Goal: Communication & Community: Ask a question

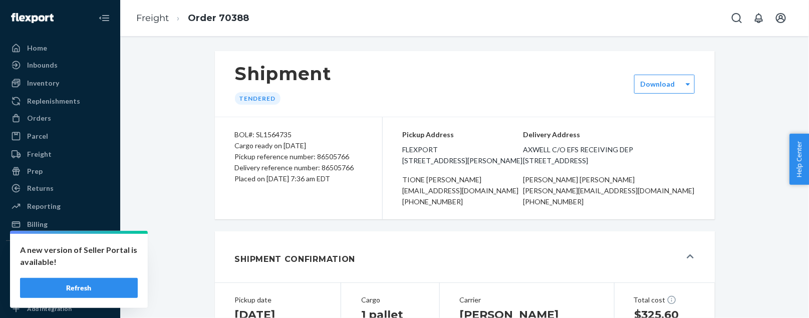
scroll to position [455, 0]
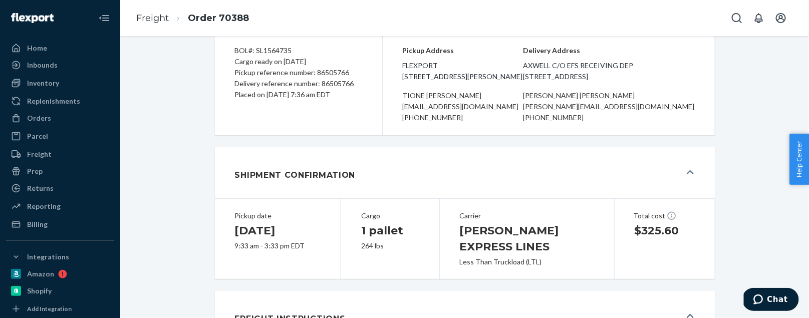
scroll to position [84, 0]
drag, startPoint x: 629, startPoint y: 100, endPoint x: 539, endPoint y: 61, distance: 97.6
click at [539, 61] on span "AXWELL c/o EFS Receiving Dep [STREET_ADDRESS]" at bounding box center [609, 72] width 172 height 22
copy span "AXWELL c/o EFS Receiving Dep [STREET_ADDRESS]"
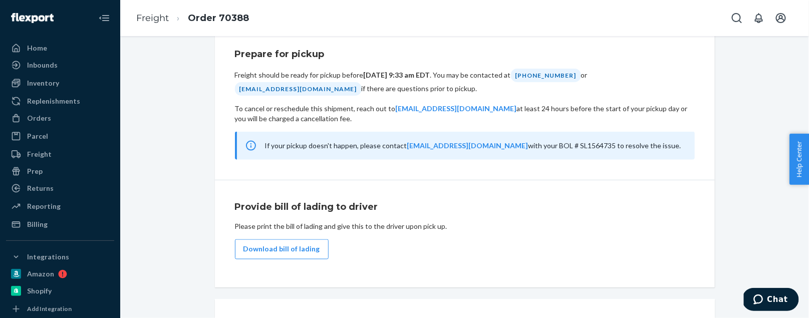
scroll to position [571, 0]
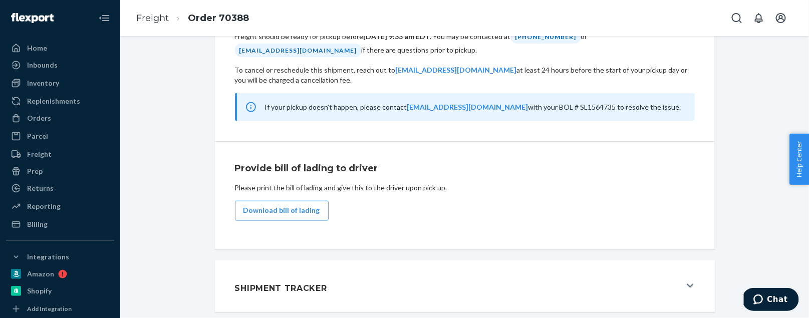
click at [693, 280] on button "Shipment Tracker" at bounding box center [465, 286] width 500 height 51
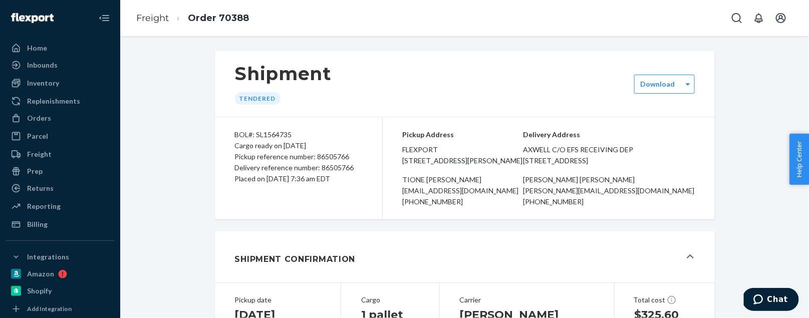
scroll to position [1, 0]
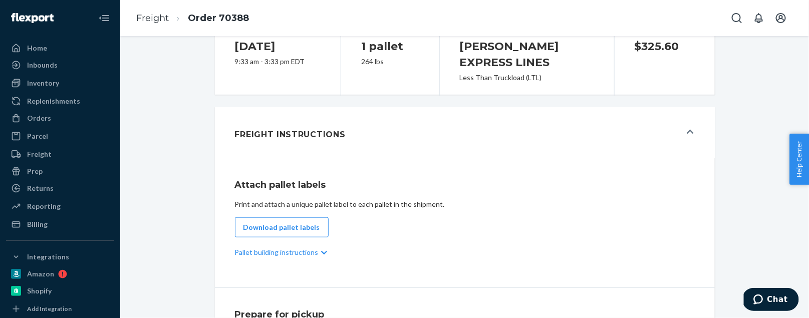
scroll to position [269, 0]
click at [677, 128] on div "Freight Instructions" at bounding box center [458, 131] width 446 height 27
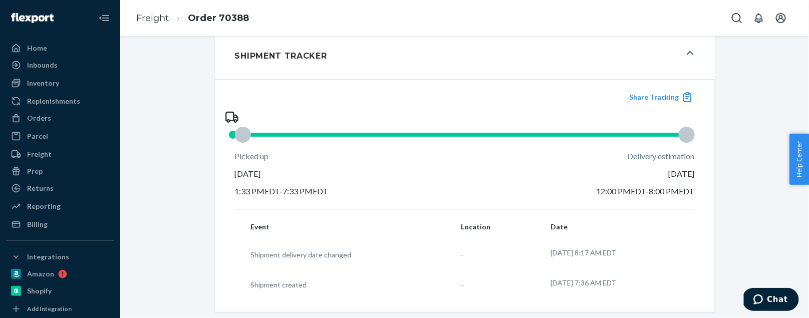
scroll to position [255, 0]
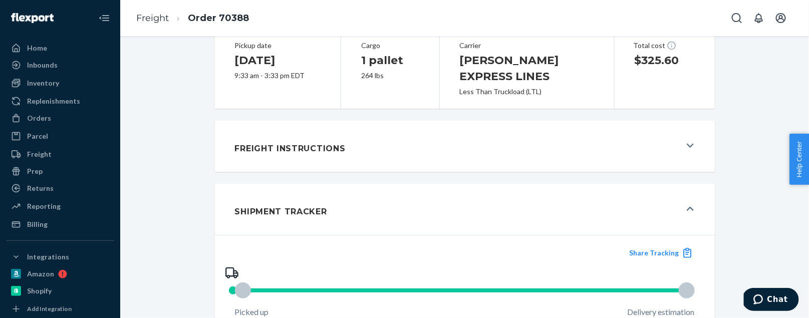
click at [627, 154] on div "Freight Instructions" at bounding box center [458, 146] width 446 height 27
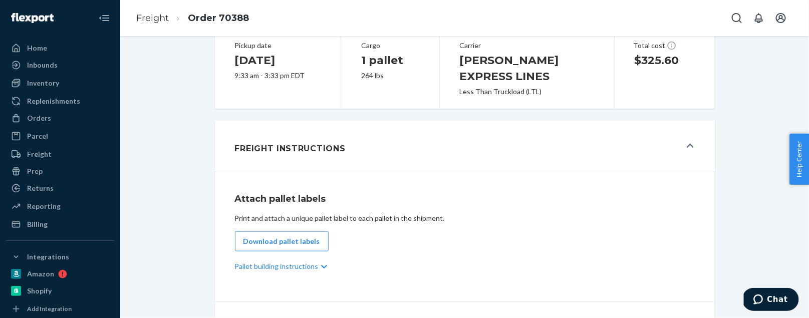
click at [321, 269] on icon at bounding box center [324, 267] width 6 height 7
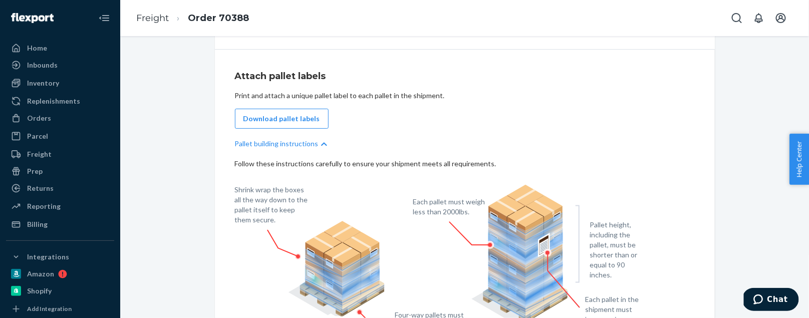
scroll to position [388, 0]
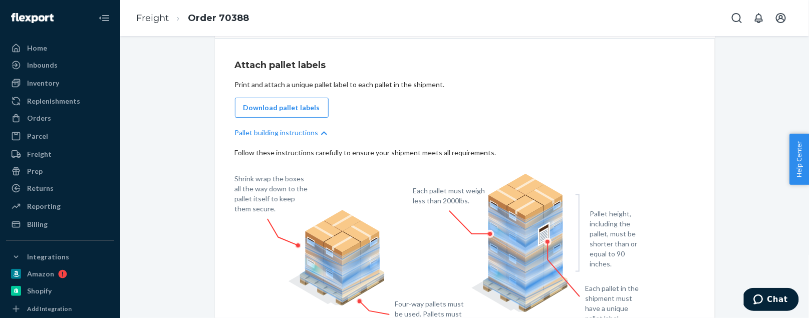
click at [304, 137] on div "Pallet building instructions" at bounding box center [465, 133] width 460 height 30
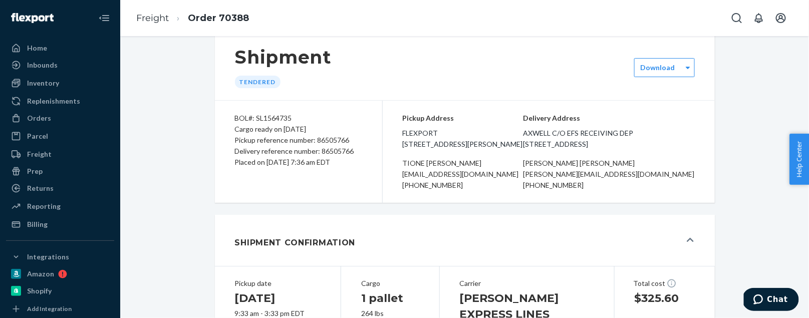
scroll to position [0, 0]
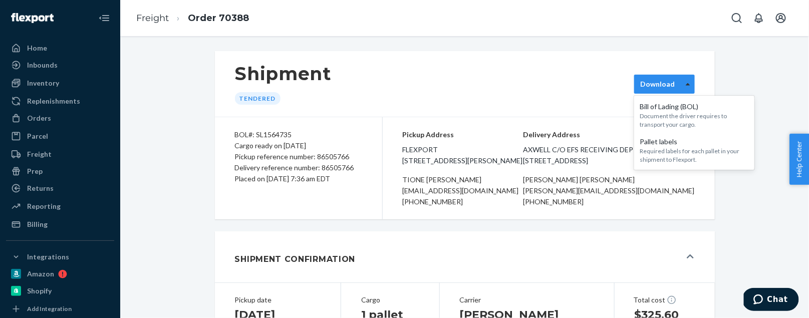
click at [688, 82] on icon at bounding box center [688, 84] width 5 height 7
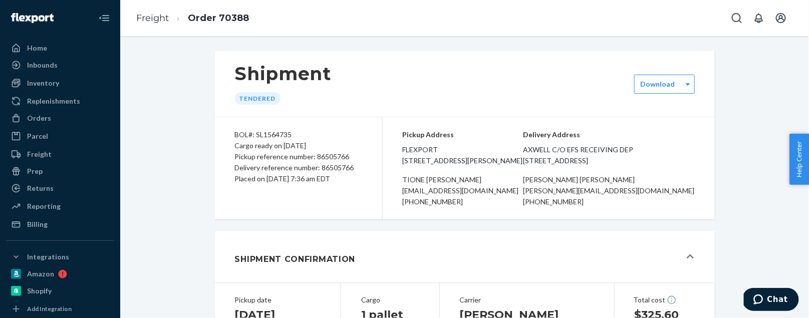
drag, startPoint x: 350, startPoint y: 155, endPoint x: 317, endPoint y: 155, distance: 33.1
click at [317, 155] on div "Pickup reference number: 86505766" at bounding box center [298, 156] width 127 height 11
copy div "86505766"
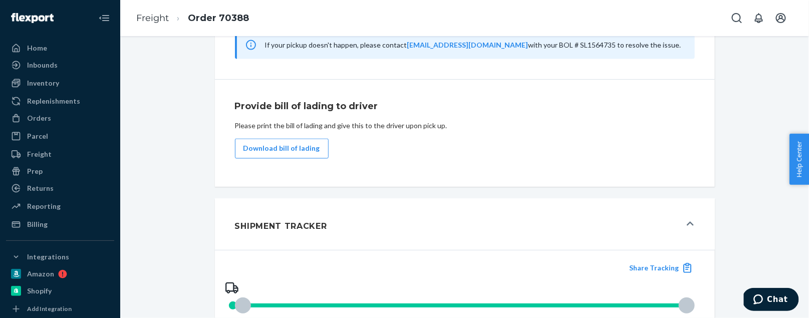
scroll to position [759, 0]
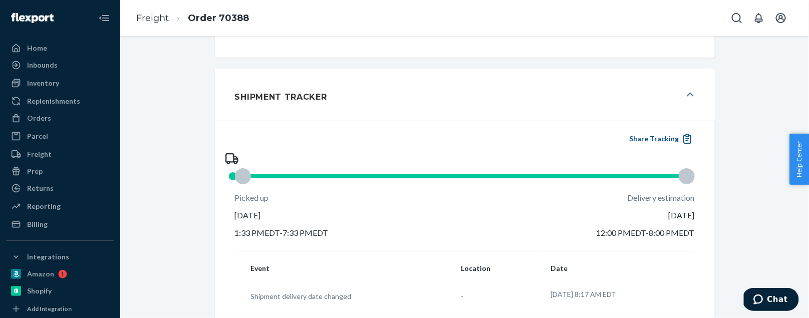
click at [661, 143] on button "Share Tracking" at bounding box center [661, 138] width 68 height 11
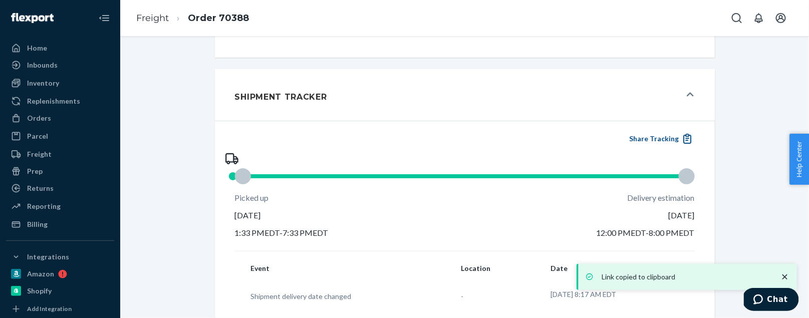
click at [661, 143] on button "Share Tracking" at bounding box center [661, 138] width 68 height 11
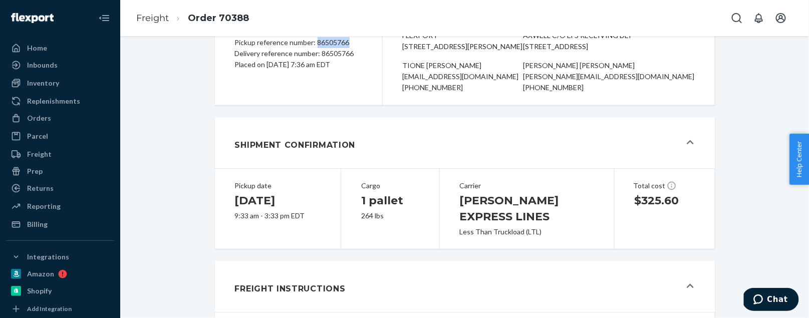
scroll to position [0, 0]
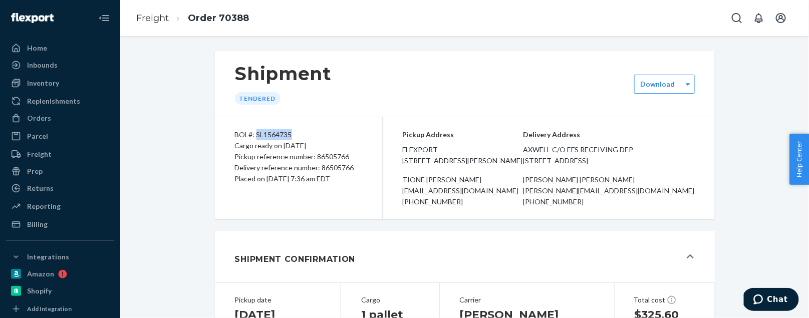
drag, startPoint x: 296, startPoint y: 135, endPoint x: 255, endPoint y: 134, distance: 40.6
click at [255, 134] on div "BOL#: SL1564735" at bounding box center [298, 134] width 127 height 11
copy div "SL1564735"
click at [261, 132] on div "BOL#: SL1564735" at bounding box center [298, 134] width 127 height 11
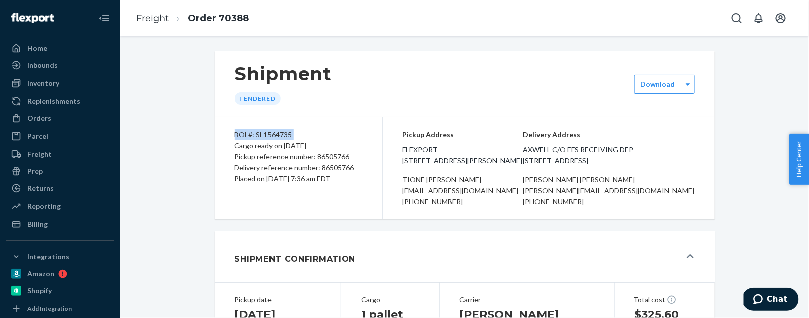
click at [261, 132] on div "BOL#: SL1564735" at bounding box center [298, 134] width 127 height 11
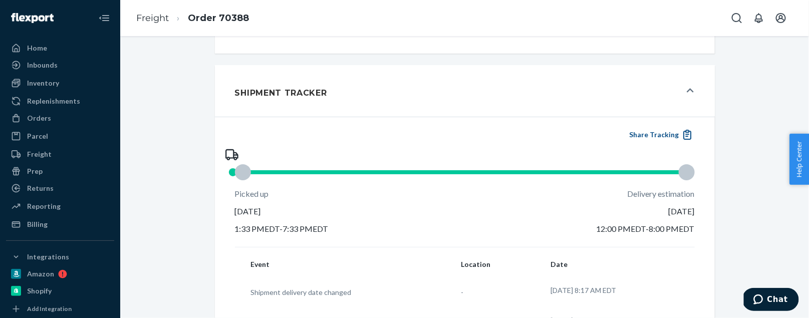
scroll to position [774, 0]
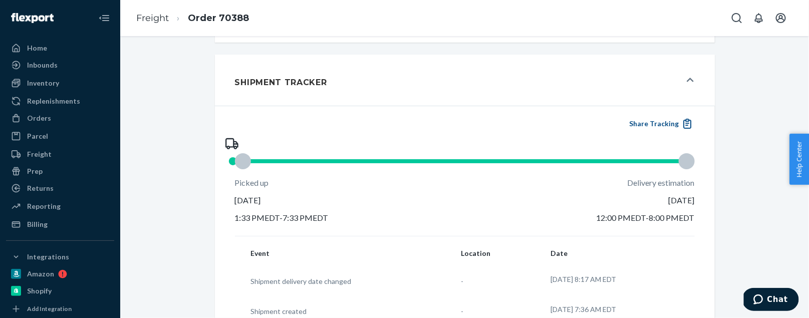
click at [664, 129] on button "Share Tracking" at bounding box center [661, 123] width 68 height 11
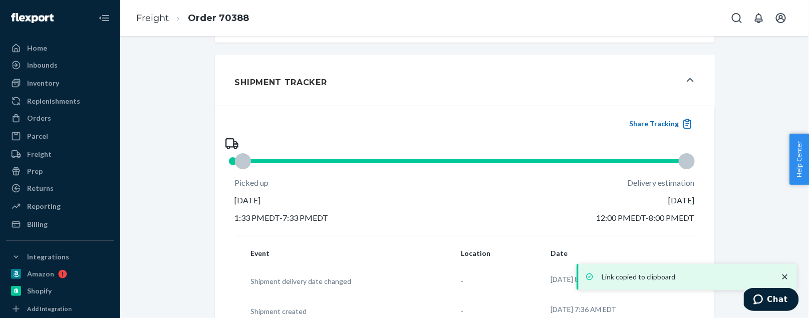
scroll to position [0, 0]
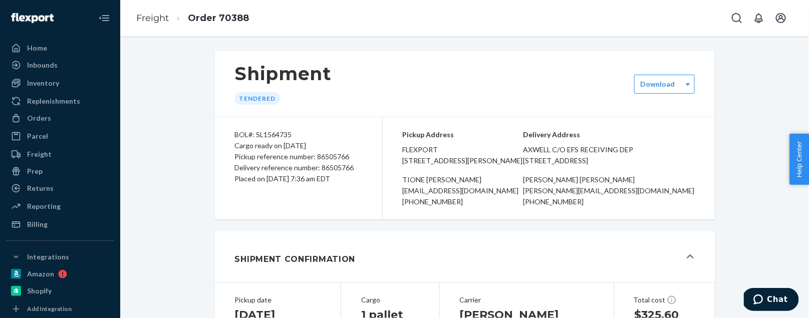
click at [280, 131] on div "BOL#: SL1564735" at bounding box center [298, 134] width 127 height 11
drag, startPoint x: 303, startPoint y: 134, endPoint x: 257, endPoint y: 133, distance: 46.6
click at [257, 133] on div "BOL#: SL1564735" at bounding box center [298, 134] width 127 height 11
copy div "SL1564735"
click at [289, 132] on div "BOL#: SL1564735" at bounding box center [298, 134] width 127 height 11
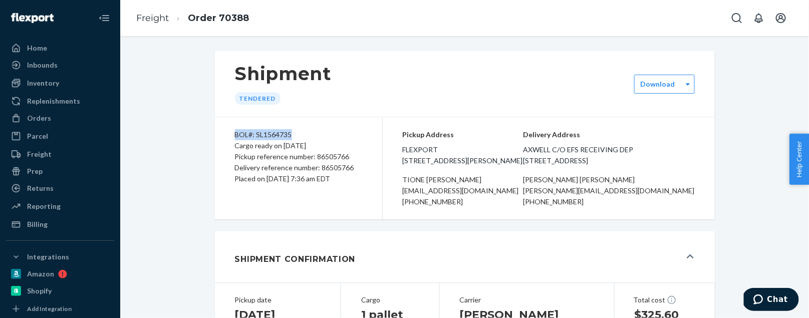
drag, startPoint x: 294, startPoint y: 133, endPoint x: 215, endPoint y: 134, distance: 78.7
click at [215, 134] on div "BOL#: SL1564735 Cargo ready on 09/24/2025 Pickup reference number: 86505766 Del…" at bounding box center [299, 168] width 168 height 102
copy div "BOL#: SL1564735"
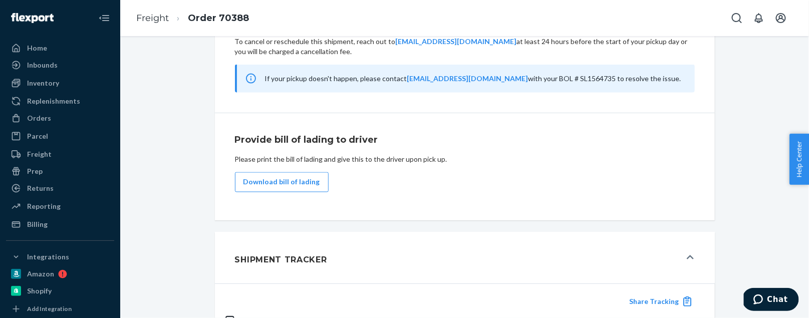
scroll to position [720, 0]
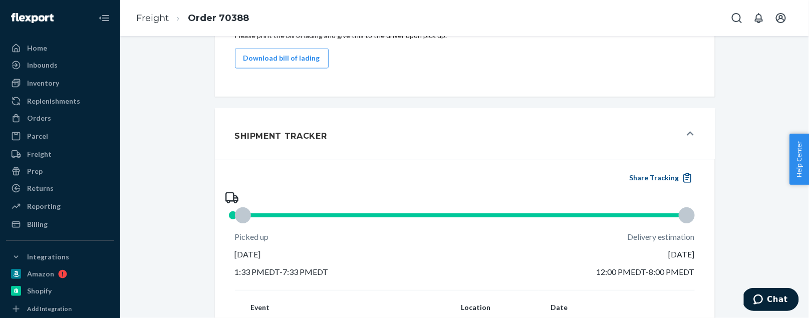
click at [652, 179] on button "Share Tracking" at bounding box center [661, 177] width 68 height 11
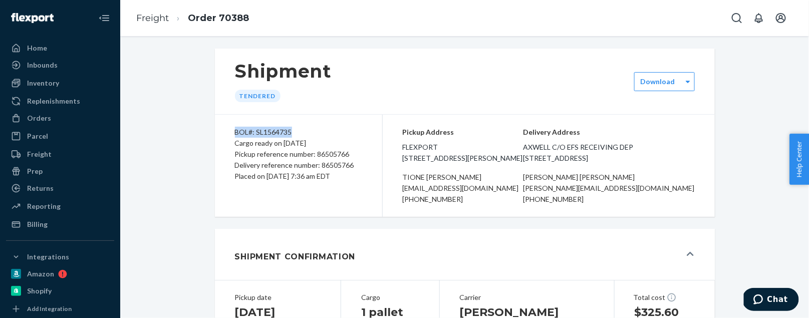
scroll to position [0, 0]
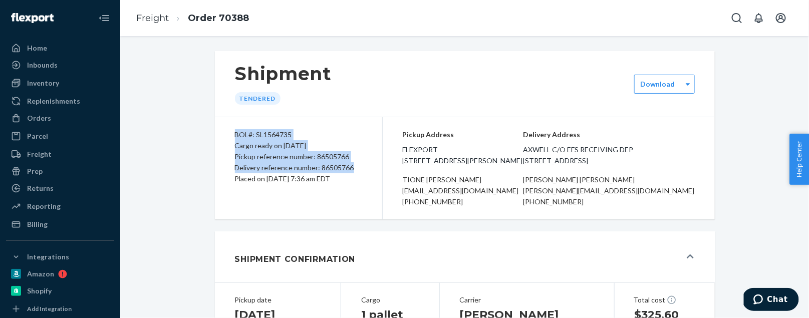
copy div "BOL#: SL1564735 Cargo ready on 09/24/2025 Pickup reference number: 86505766 Del…"
drag, startPoint x: 356, startPoint y: 166, endPoint x: 221, endPoint y: 132, distance: 139.2
click at [221, 132] on div "BOL#: SL1564735 Cargo ready on 09/24/2025 Pickup reference number: 86505766 Del…" at bounding box center [299, 168] width 168 height 102
drag, startPoint x: 634, startPoint y: 188, endPoint x: 540, endPoint y: 134, distance: 108.2
click at [540, 134] on div "Delivery Address AXWELL c/o EFS Receiving Dep 807 Airport Access Rd ste d unit …" at bounding box center [609, 168] width 172 height 78
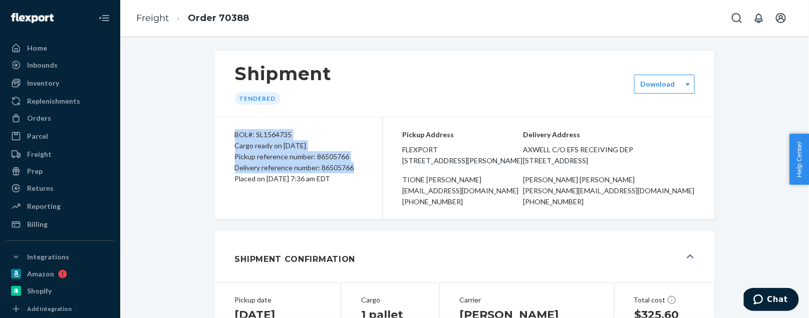
copy div "Delivery Address AXWELL c/o EFS Receiving Dep 807 Airport Access Rd ste d unit …"
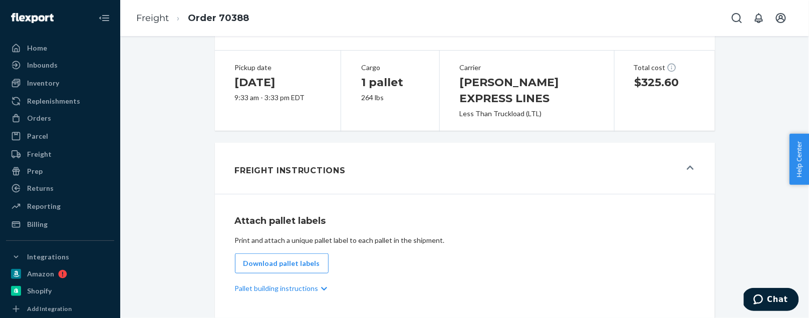
scroll to position [275, 0]
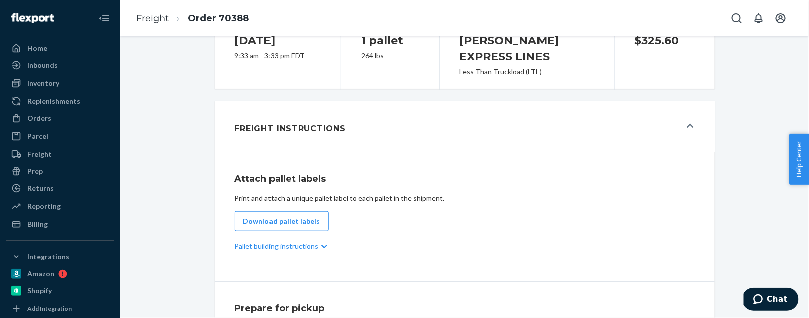
click at [511, 140] on div "Freight Instructions" at bounding box center [458, 126] width 446 height 27
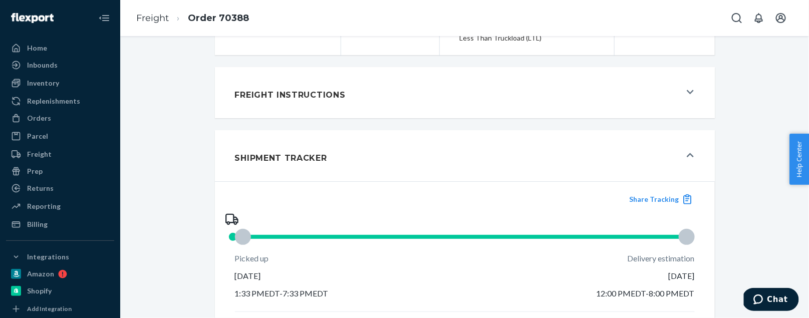
scroll to position [317, 0]
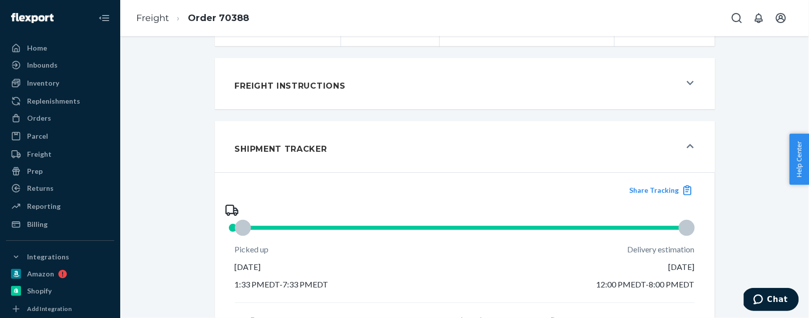
click at [520, 97] on div "Freight Instructions" at bounding box center [458, 83] width 446 height 27
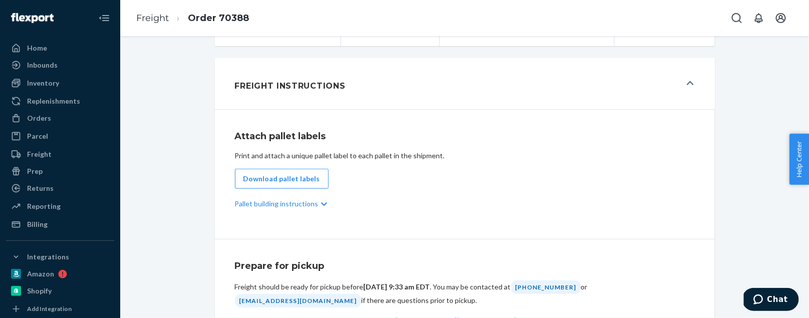
click at [520, 97] on div "Freight Instructions" at bounding box center [458, 83] width 446 height 27
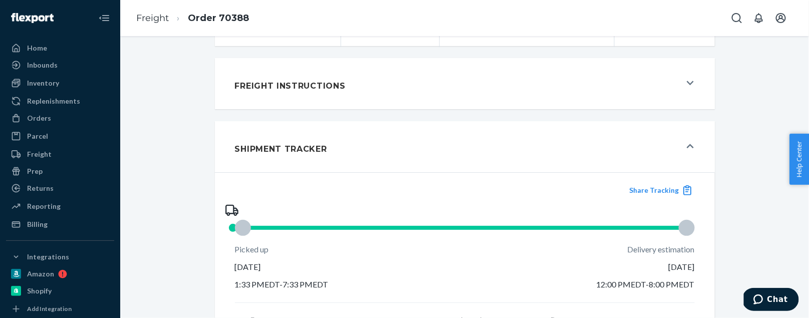
scroll to position [372, 0]
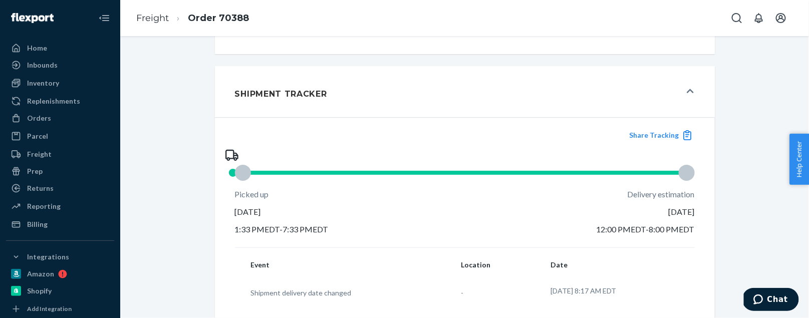
click at [544, 54] on button "Freight Instructions" at bounding box center [465, 28] width 500 height 51
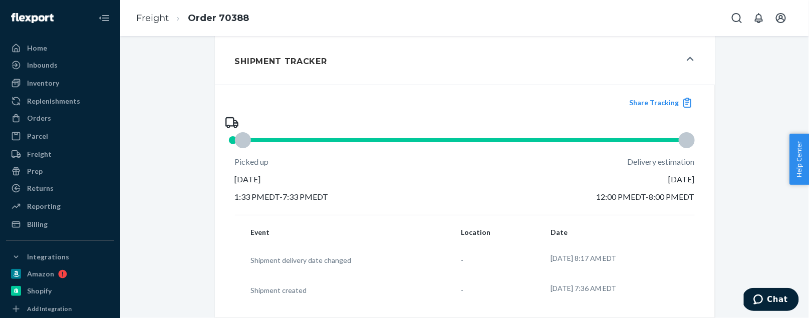
scroll to position [803, 0]
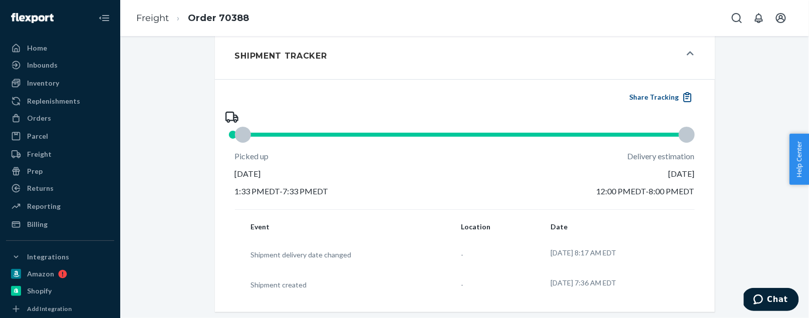
click at [658, 95] on button "Share Tracking" at bounding box center [661, 97] width 68 height 11
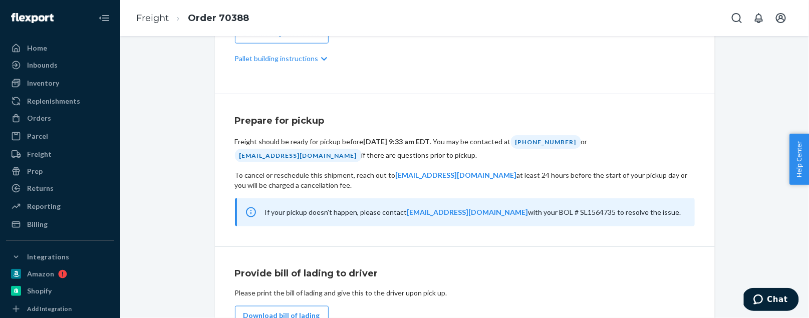
scroll to position [464, 0]
drag, startPoint x: 323, startPoint y: 157, endPoint x: 239, endPoint y: 157, distance: 84.7
click at [238, 157] on div "tjones1@flexport.com" at bounding box center [298, 155] width 127 height 14
copy div "tjones1@flexport.com"
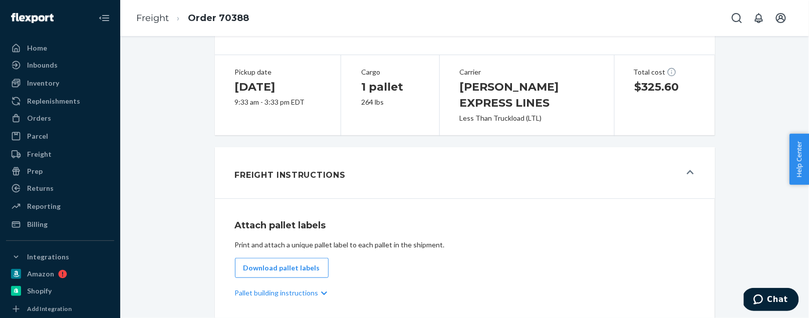
scroll to position [0, 0]
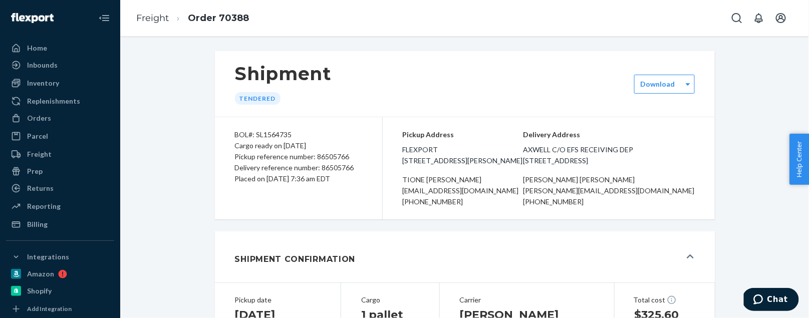
drag, startPoint x: 625, startPoint y: 242, endPoint x: 236, endPoint y: 130, distance: 404.5
copy div "BOL#: SL1564735 Cargo ready on 09/24/2025 Pickup reference number: 86505766 Del…"
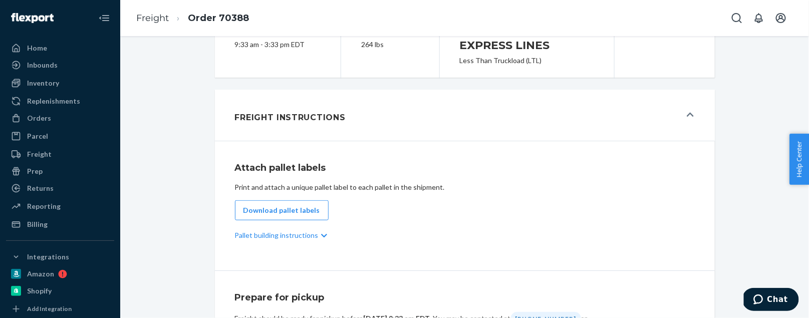
scroll to position [398, 0]
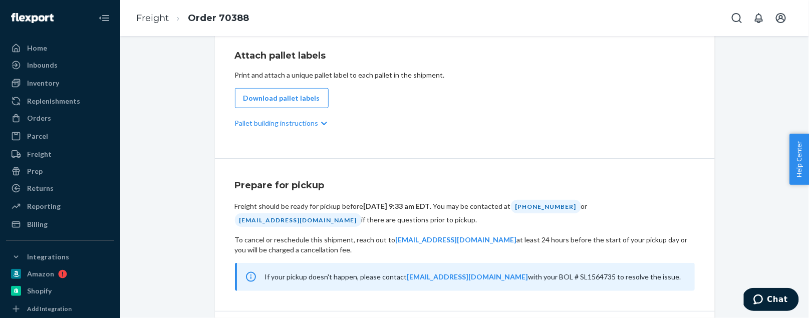
click at [612, 147] on div "Attach pallet labels Print and attach a unique pallet label to each pallet in t…" at bounding box center [465, 94] width 500 height 130
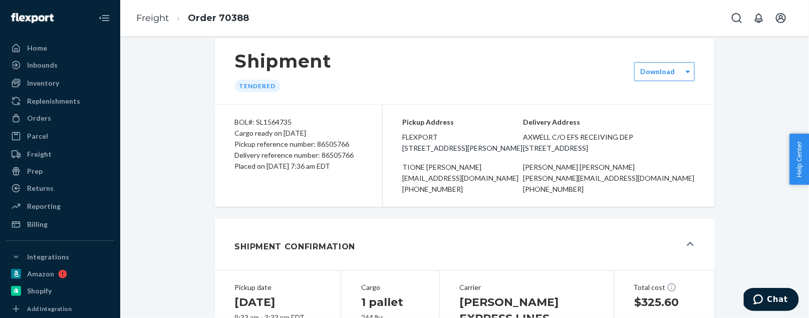
scroll to position [0, 0]
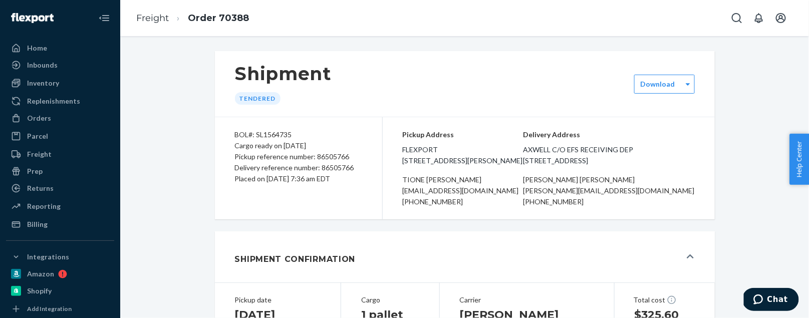
drag, startPoint x: 358, startPoint y: 176, endPoint x: 228, endPoint y: 128, distance: 139.1
click at [228, 128] on div "BOL#: SL1564735 Cargo ready on 09/24/2025 Pickup reference number: 86505766 Del…" at bounding box center [299, 168] width 168 height 102
copy div "BOL#: SL1564735 Cargo ready on 09/24/2025 Pickup reference number: 86505766 Del…"
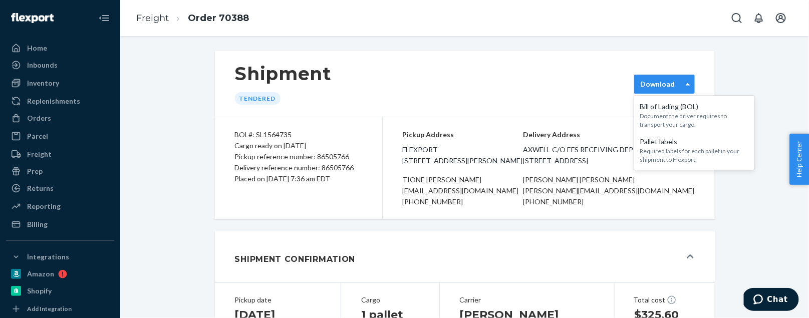
click at [680, 86] on div "Download" at bounding box center [658, 84] width 47 height 10
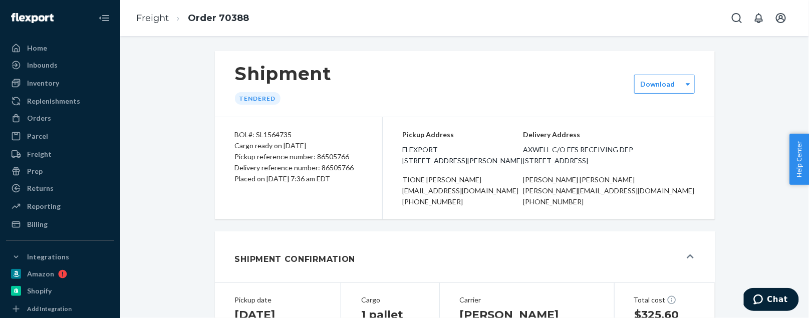
drag, startPoint x: 357, startPoint y: 181, endPoint x: 220, endPoint y: 134, distance: 144.7
click at [220, 134] on div "BOL#: SL1564735 Cargo ready on 09/24/2025 Pickup reference number: 86505766 Del…" at bounding box center [299, 168] width 168 height 102
click at [294, 101] on div "Tendered" at bounding box center [283, 98] width 97 height 13
drag, startPoint x: 295, startPoint y: 138, endPoint x: 256, endPoint y: 137, distance: 38.6
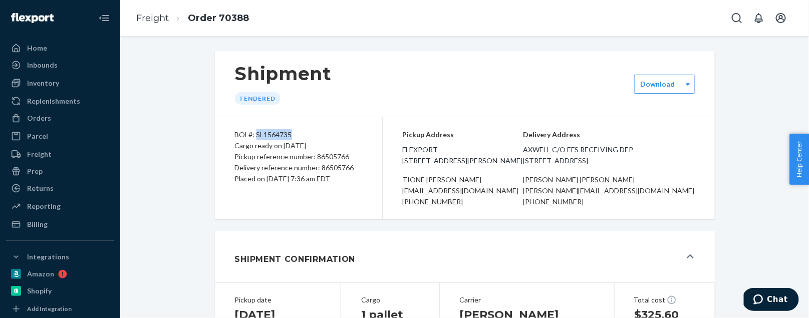
click at [256, 137] on div "BOL#: SL1564735" at bounding box center [298, 134] width 127 height 11
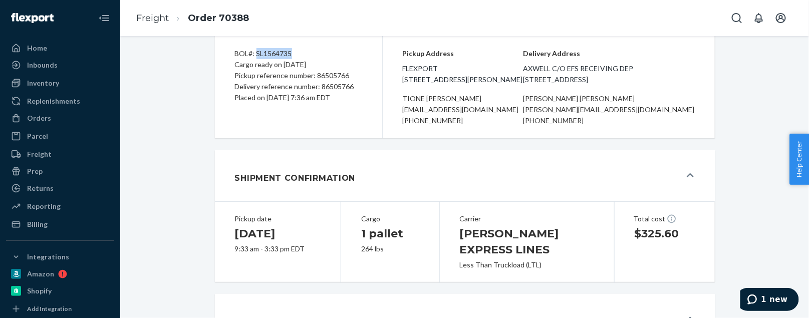
scroll to position [83, 0]
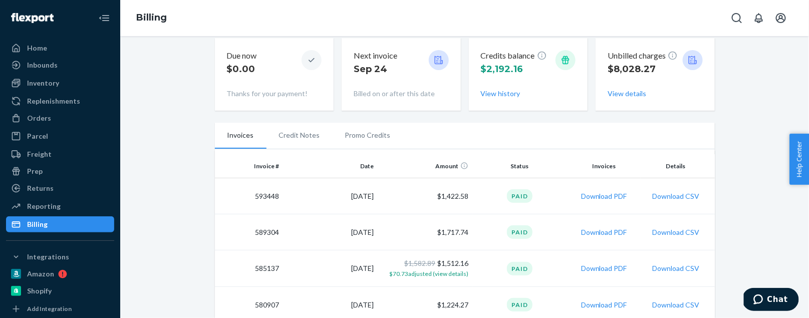
scroll to position [28, 0]
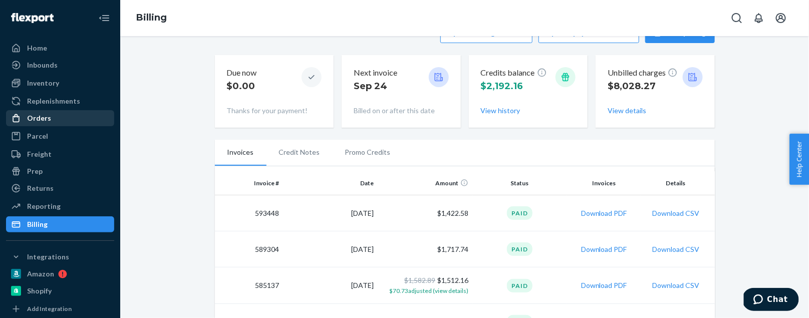
click at [29, 116] on div "Orders" at bounding box center [39, 118] width 24 height 10
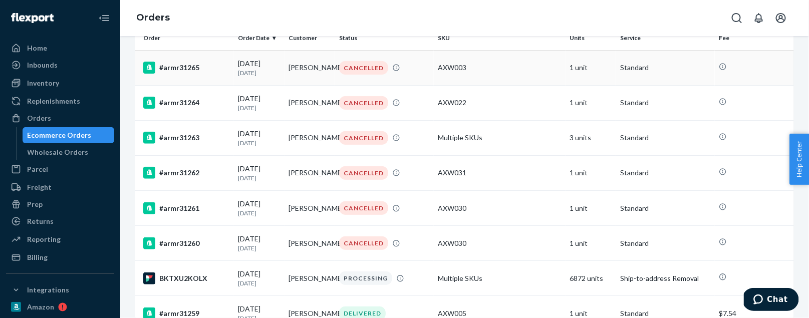
scroll to position [99, 0]
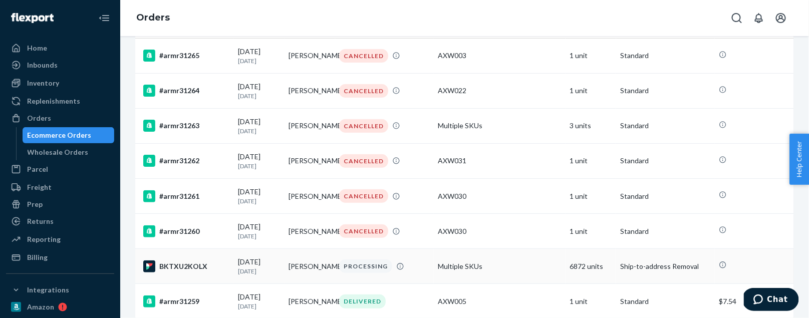
click at [187, 271] on div "BKTXU2KOLX" at bounding box center [186, 267] width 87 height 12
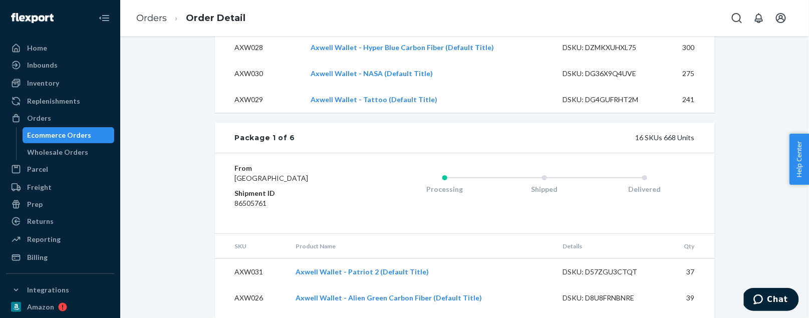
scroll to position [1518, 0]
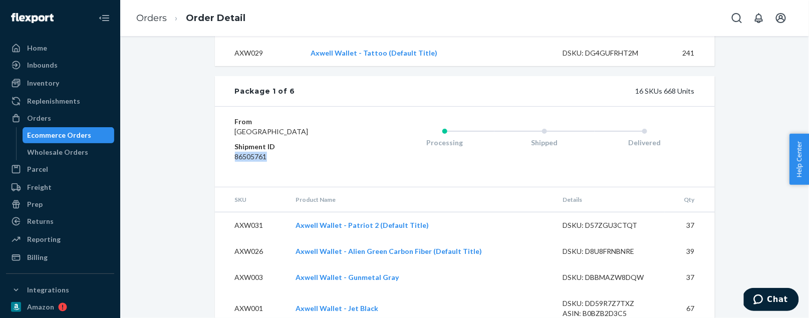
drag, startPoint x: 277, startPoint y: 186, endPoint x: 234, endPoint y: 186, distance: 43.1
click at [234, 186] on div "From [GEOGRAPHIC_DATA] Shipment ID 86505761 Processing Shipped Delivered" at bounding box center [465, 146] width 500 height 81
copy dd "86505761"
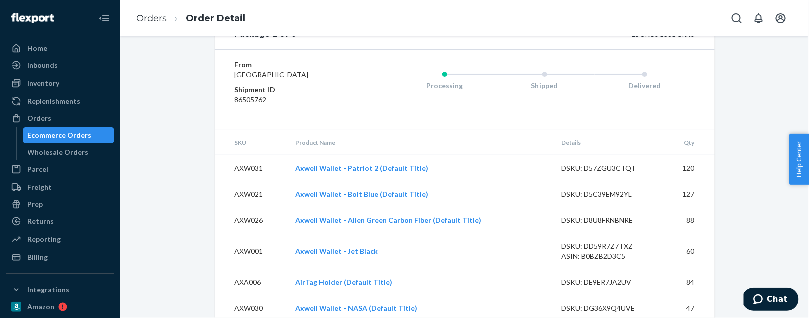
scroll to position [2157, 0]
click at [257, 106] on dd "86505762" at bounding box center [295, 101] width 120 height 10
copy dd "86505762"
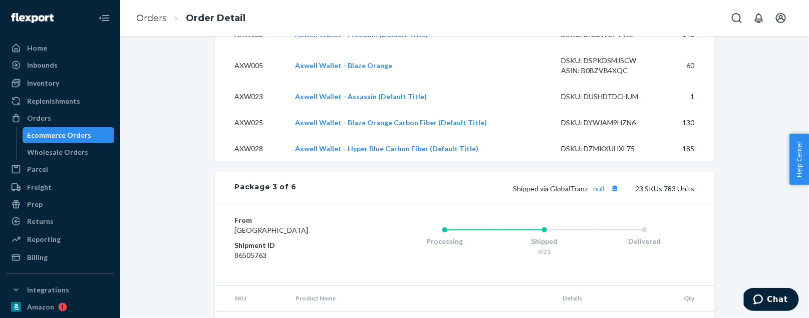
scroll to position [2575, 0]
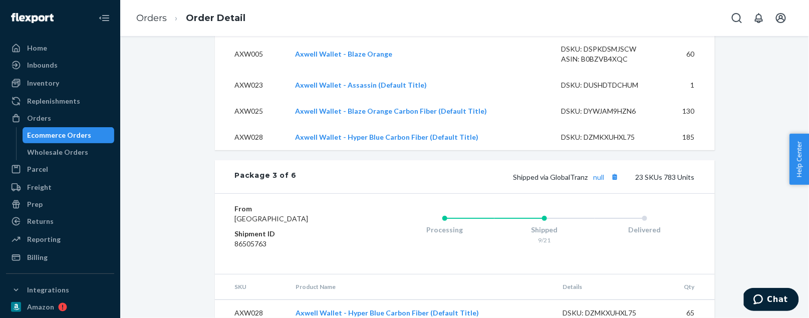
click at [253, 249] on dd "86505763" at bounding box center [295, 244] width 120 height 10
copy dd "86505763"
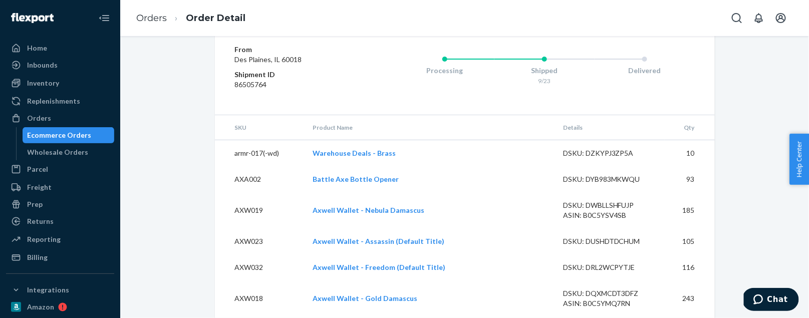
scroll to position [3504, 0]
click at [257, 89] on dd "86505764" at bounding box center [295, 84] width 120 height 10
copy dd "86505764"
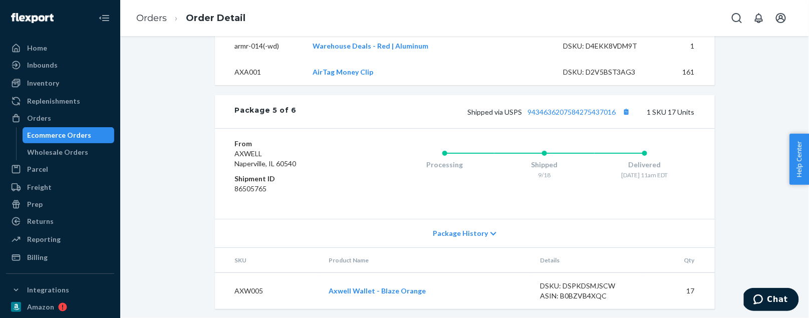
scroll to position [4462, 0]
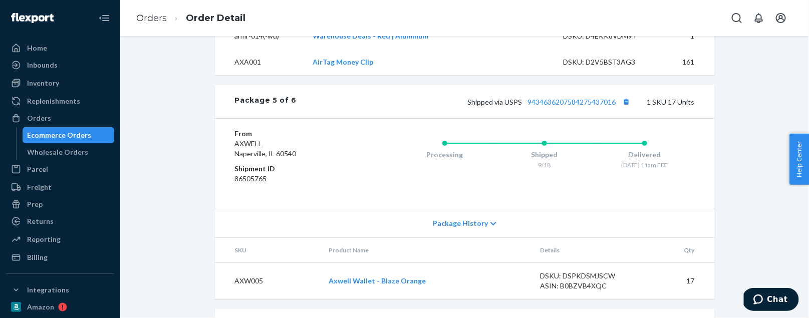
click at [247, 184] on dd "86505765" at bounding box center [295, 179] width 120 height 10
copy dd "86505765"
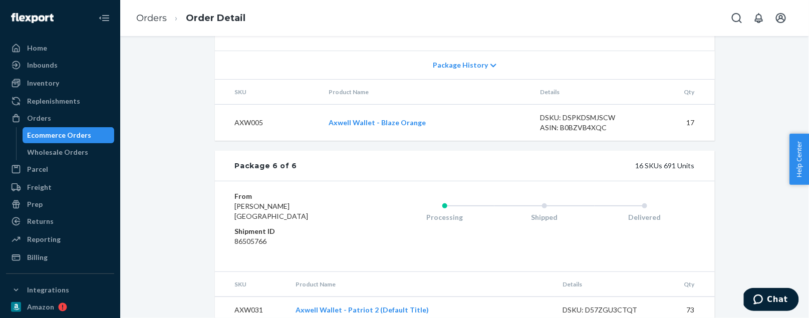
scroll to position [4649, 0]
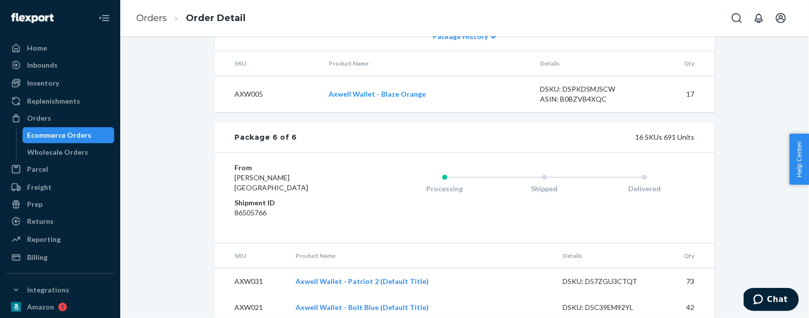
click at [255, 218] on dd "86505766" at bounding box center [295, 213] width 120 height 10
copy dd "86505766"
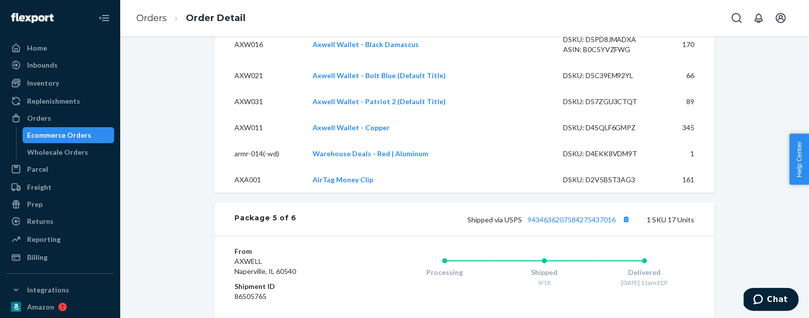
scroll to position [4353, 0]
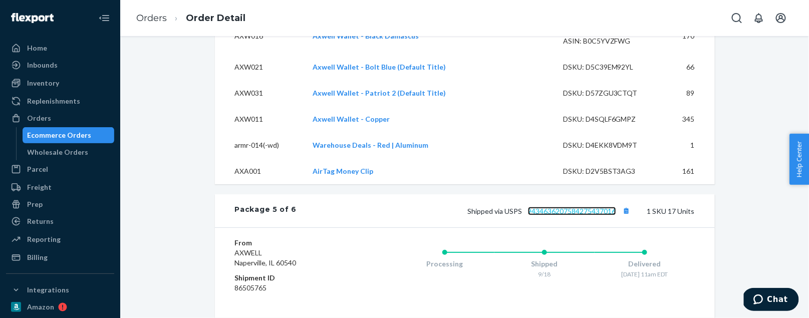
click at [563, 215] on link "9434636207584275437016" at bounding box center [572, 211] width 88 height 9
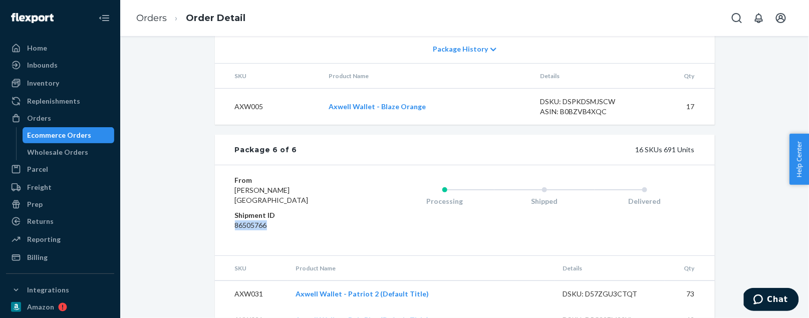
scroll to position [4525, 0]
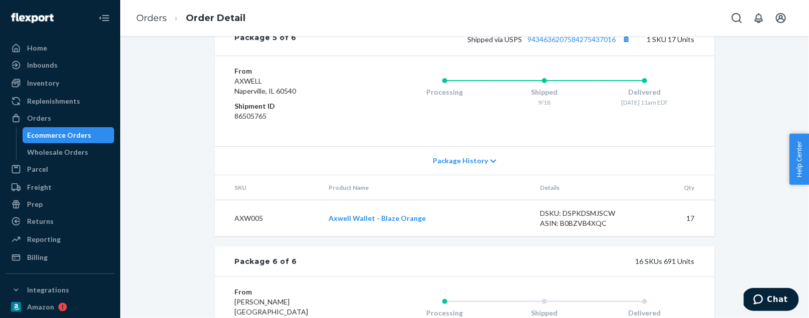
click at [264, 121] on dd "86505765" at bounding box center [295, 116] width 120 height 10
copy dd "86505765"
click at [270, 121] on dd "86505765" at bounding box center [295, 116] width 120 height 10
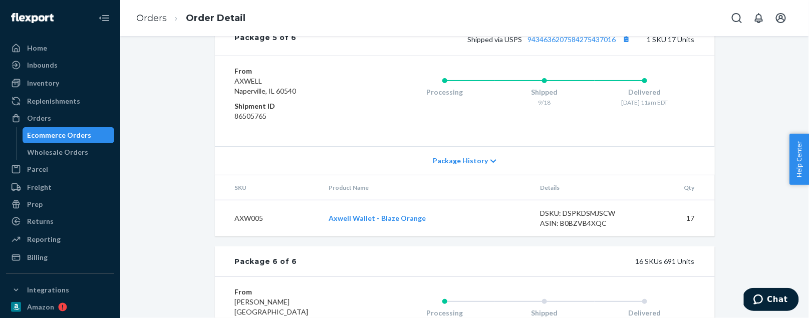
click at [266, 121] on dd "86505765" at bounding box center [295, 116] width 120 height 10
drag, startPoint x: 280, startPoint y: 140, endPoint x: 272, endPoint y: 140, distance: 8.0
click at [272, 121] on dd "86505765" at bounding box center [295, 116] width 120 height 10
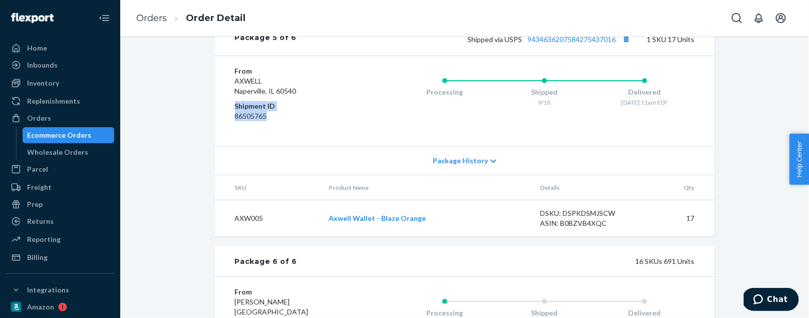
drag, startPoint x: 269, startPoint y: 143, endPoint x: 229, endPoint y: 133, distance: 41.9
click at [229, 133] on div "From [GEOGRAPHIC_DATA] Shipment ID 86505765 Processing Shipped 9/18 Delivered […" at bounding box center [465, 101] width 500 height 91
copy dl "Shipment ID 86505765"
click at [629, 46] on button "Copy tracking number" at bounding box center [626, 39] width 13 height 13
click at [630, 46] on button "Copy tracking number" at bounding box center [626, 39] width 13 height 13
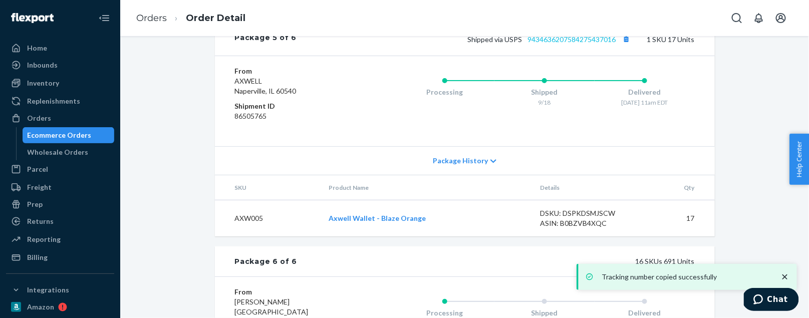
click at [591, 46] on div "Shipped via USPS 9434636207584275437016 1 SKU 17 Units" at bounding box center [496, 39] width 398 height 13
click at [592, 44] on link "9434636207584275437016" at bounding box center [572, 39] width 88 height 9
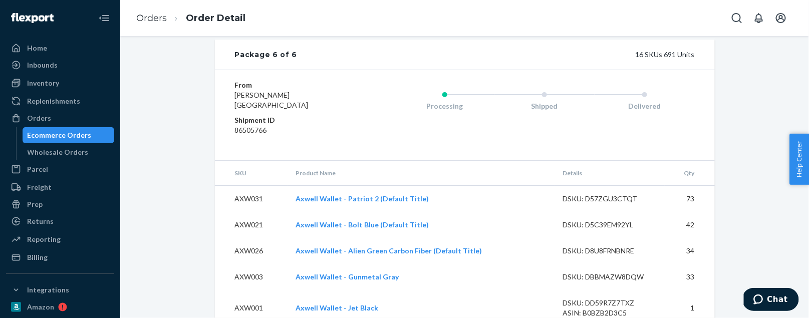
scroll to position [4733, 0]
drag, startPoint x: 267, startPoint y: 145, endPoint x: 229, endPoint y: 134, distance: 39.5
click at [229, 134] on div "From [PERSON_NAME][GEOGRAPHIC_DATA] Shipment ID 86505766 Processing Shipped Del…" at bounding box center [465, 114] width 500 height 91
copy dl "Shipment ID 86505766"
click at [704, 143] on div "From [PERSON_NAME][GEOGRAPHIC_DATA] Shipment ID 86505766 Processing Shipped Del…" at bounding box center [465, 114] width 500 height 91
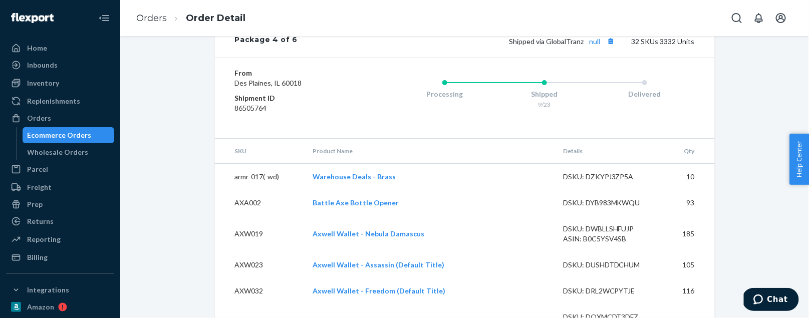
scroll to position [3478, 0]
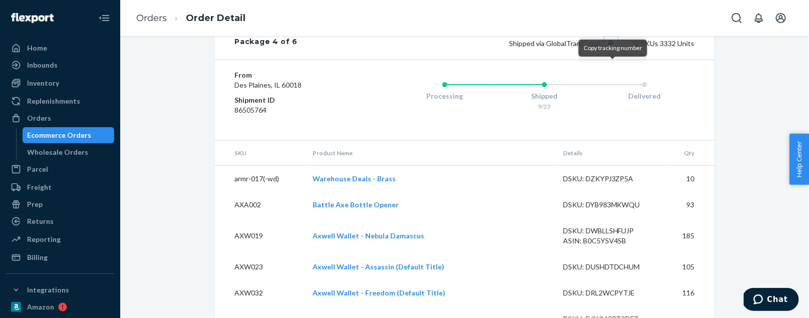
click at [616, 50] on button "Copy tracking number" at bounding box center [611, 43] width 13 height 13
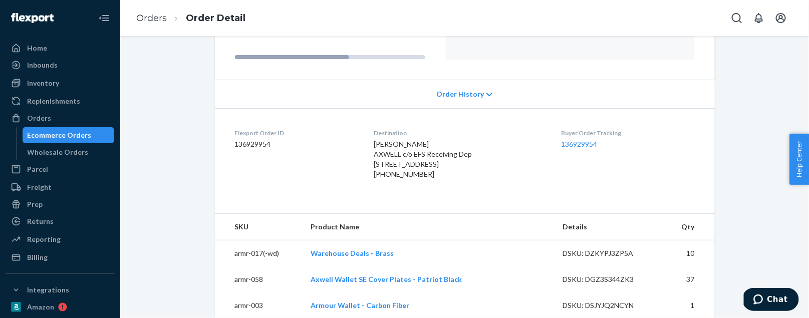
scroll to position [156, 0]
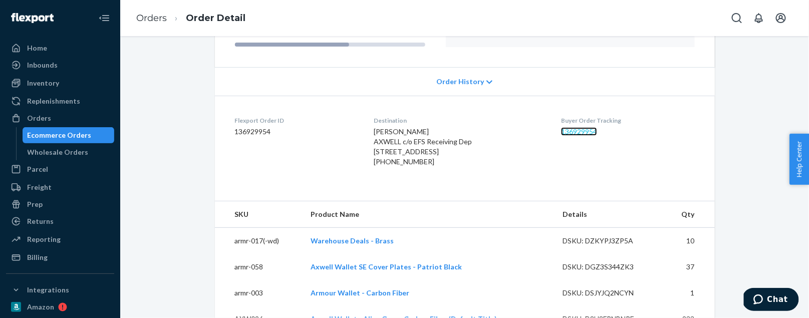
click at [578, 132] on link "136929954" at bounding box center [579, 131] width 36 height 9
click at [586, 135] on div "Buyer Order Tracking 136929954" at bounding box center [627, 143] width 133 height 55
click at [584, 129] on link "136929954" at bounding box center [579, 131] width 36 height 9
click at [778, 292] on button "Chat" at bounding box center [770, 299] width 57 height 23
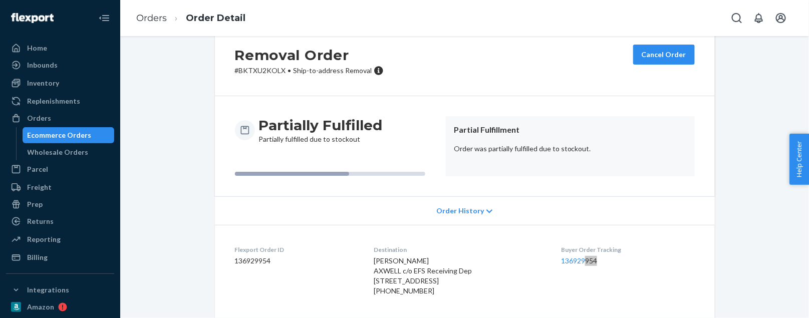
scroll to position [29, 0]
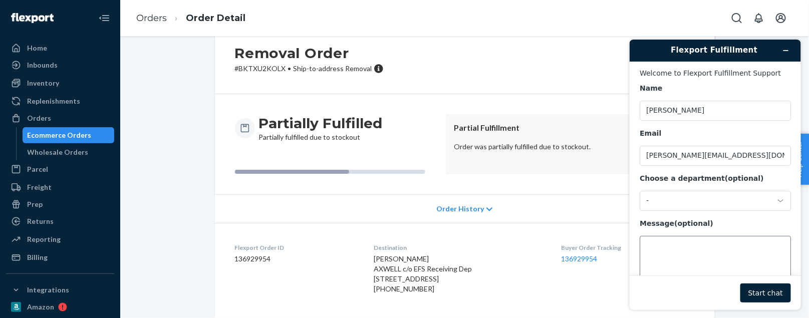
scroll to position [0, 0]
click at [685, 198] on div "-" at bounding box center [709, 200] width 126 height 9
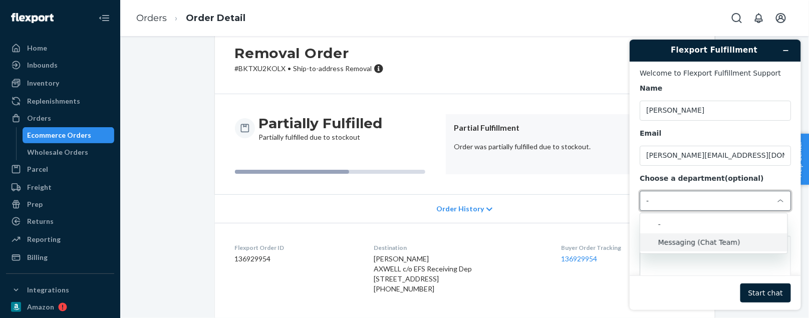
click at [682, 241] on li "Messaging (Chat Team)" at bounding box center [713, 242] width 147 height 18
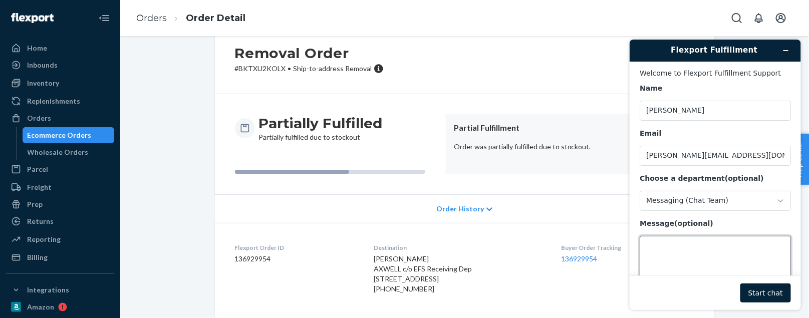
click at [666, 243] on textarea "Message (optional)" at bounding box center [714, 264] width 151 height 56
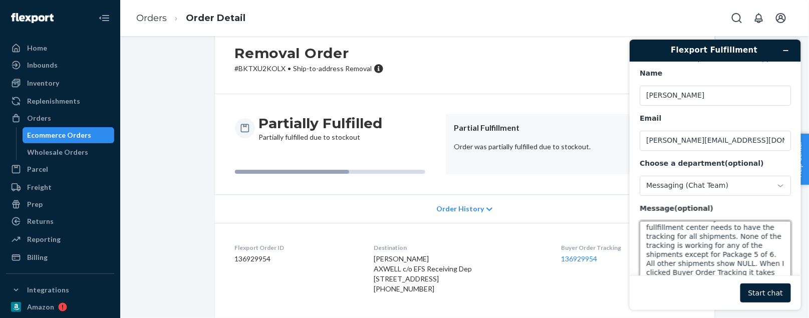
scroll to position [49, 0]
type textarea "Hello, I have completed a removal order of ALL of our inventory and our new ful…"
click at [762, 294] on button "Start chat" at bounding box center [765, 292] width 51 height 19
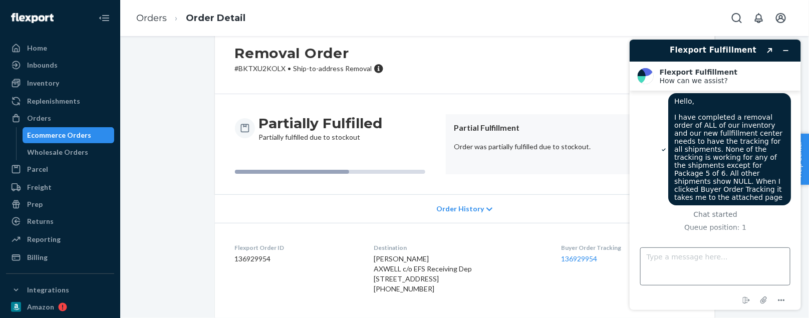
scroll to position [9, 0]
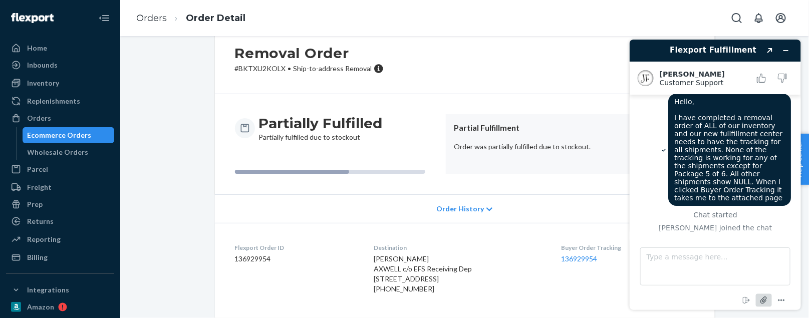
click at [766, 303] on icon "Attach file" at bounding box center [764, 300] width 19 height 19
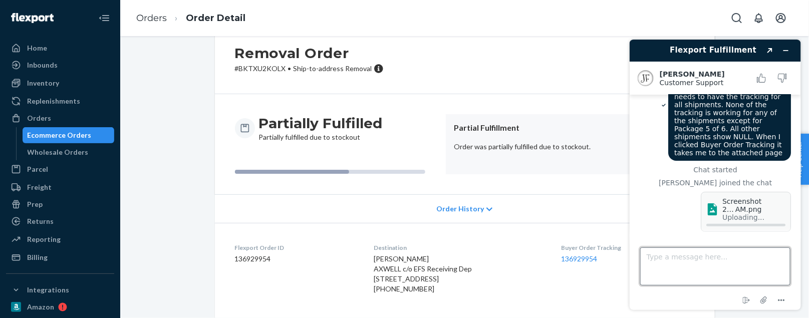
click at [662, 263] on textarea "Type a message here..." at bounding box center [715, 266] width 150 height 38
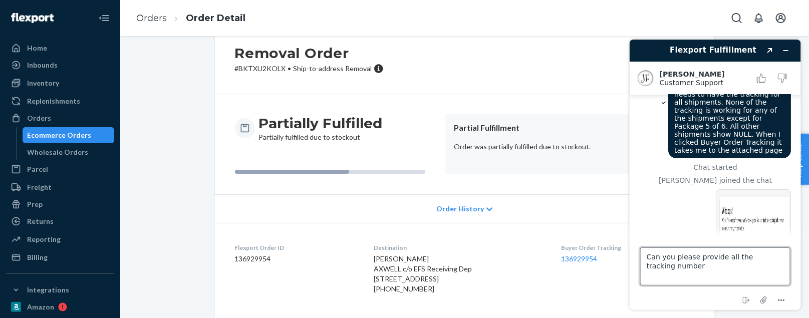
scroll to position [71, 0]
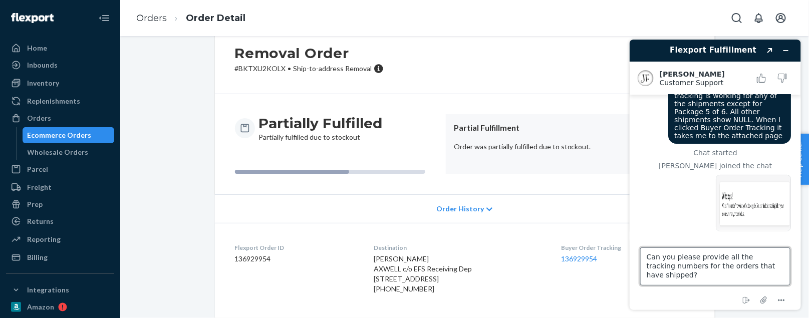
type textarea "Can you please provide all the tracking numbers for the orders that have shippe…"
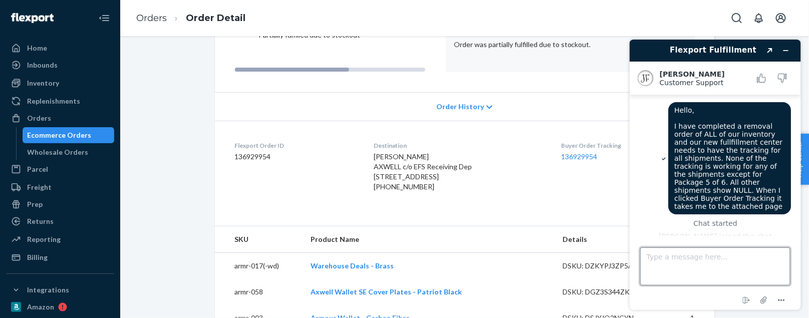
scroll to position [0, 0]
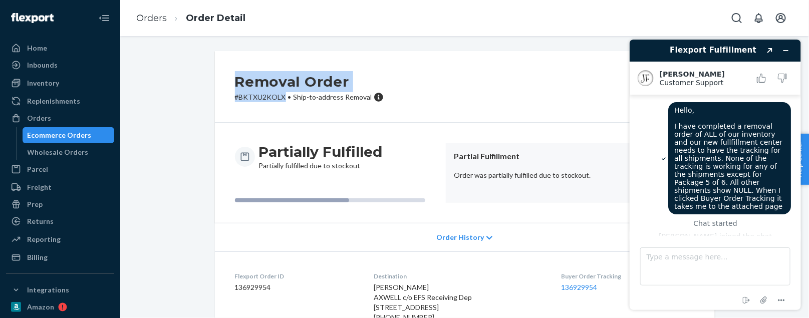
drag, startPoint x: 285, startPoint y: 96, endPoint x: 238, endPoint y: 88, distance: 47.2
click at [238, 88] on div "Removal Order # BKTXU2KOLX • Ship-to-address Removal" at bounding box center [309, 86] width 149 height 31
copy div "Removal Order # BKTXU2KOLX"
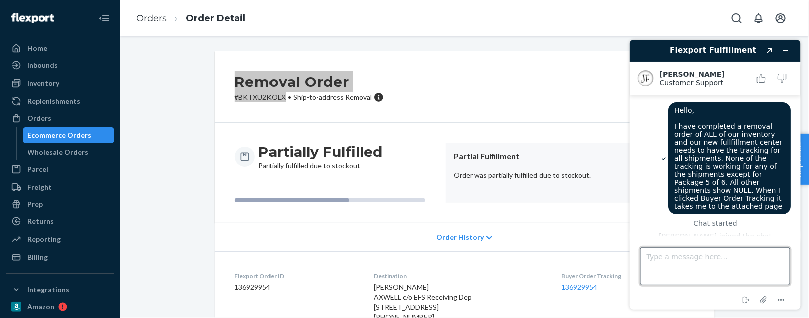
click at [669, 258] on textarea "Type a message here..." at bounding box center [715, 266] width 150 height 38
paste textarea "Removal Order #BKTXU2KOLX"
click at [649, 267] on textarea "Removal Order #BKTXU2KOLX" at bounding box center [715, 266] width 150 height 38
type textarea "Removal Order #BKTXU2KOLX"
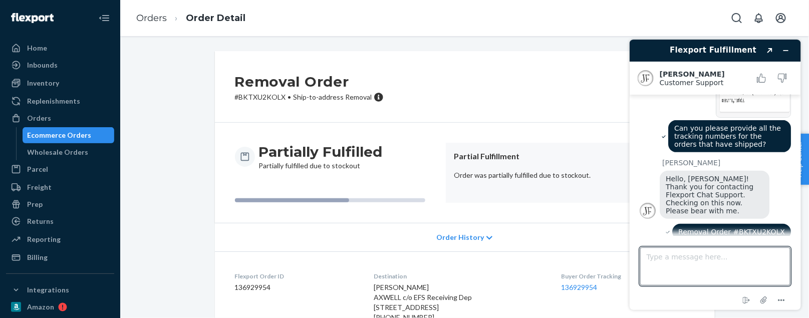
click at [486, 75] on div "Removal Order # BKTXU2KOLX • Ship-to-address Removal Cancel Order" at bounding box center [465, 87] width 500 height 72
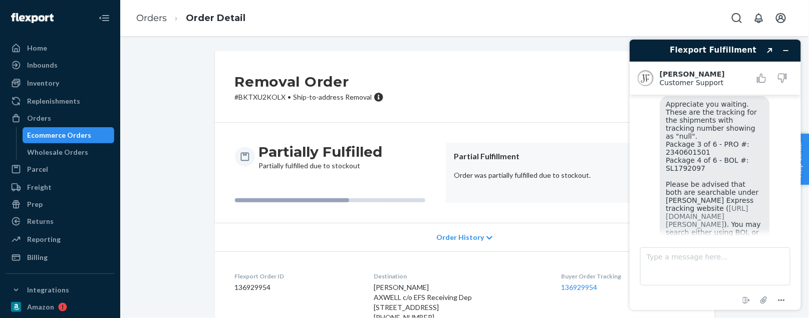
scroll to position [375, 0]
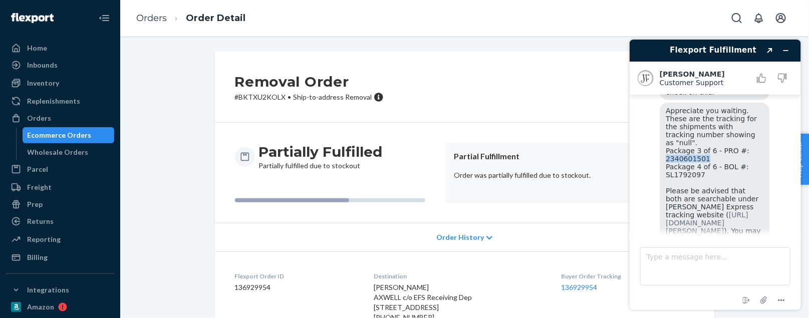
drag, startPoint x: 710, startPoint y: 142, endPoint x: 663, endPoint y: 141, distance: 46.6
click at [663, 141] on div "Appreciate you waiting. These are the tracking for the shipments with tracking …" at bounding box center [714, 178] width 110 height 152
drag, startPoint x: 707, startPoint y: 158, endPoint x: 663, endPoint y: 158, distance: 43.6
click at [663, 158] on div "Appreciate you waiting. These are the tracking for the shipments with tracking …" at bounding box center [714, 178] width 110 height 152
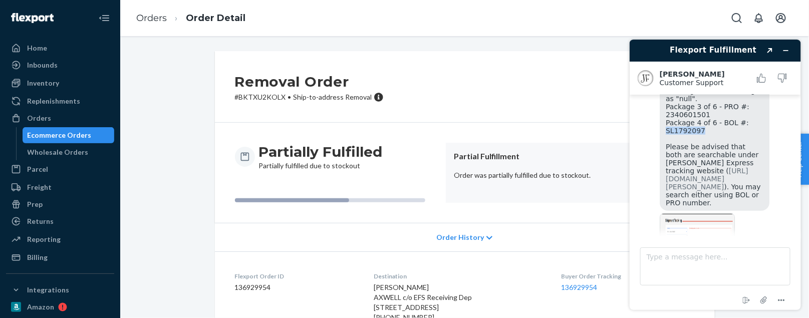
scroll to position [414, 0]
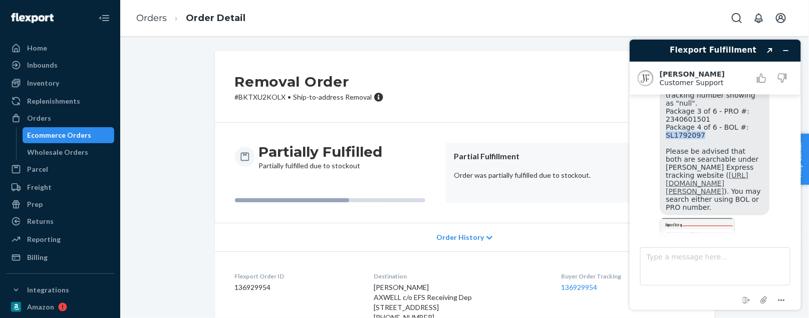
click at [705, 171] on link "[URL][DOMAIN_NAME][PERSON_NAME]" at bounding box center [706, 183] width 83 height 24
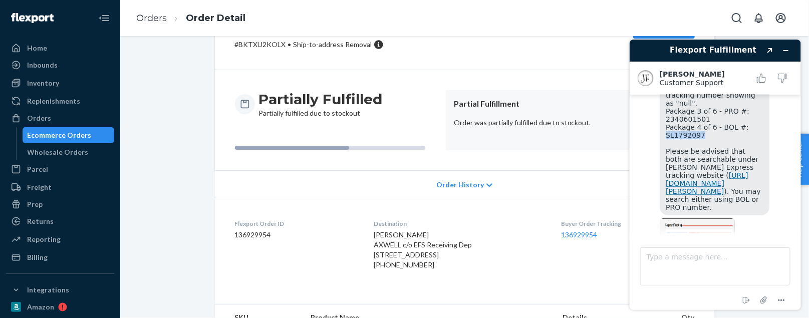
scroll to position [441, 0]
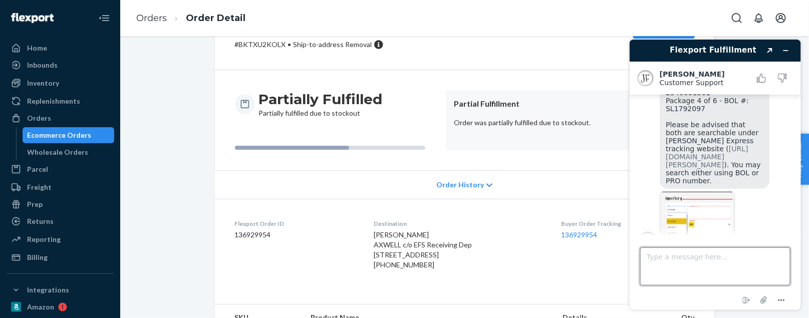
click at [672, 262] on textarea "Type a message here..." at bounding box center [715, 266] width 150 height 38
type textarea "Do you know if these are palletized or single box shipment?"
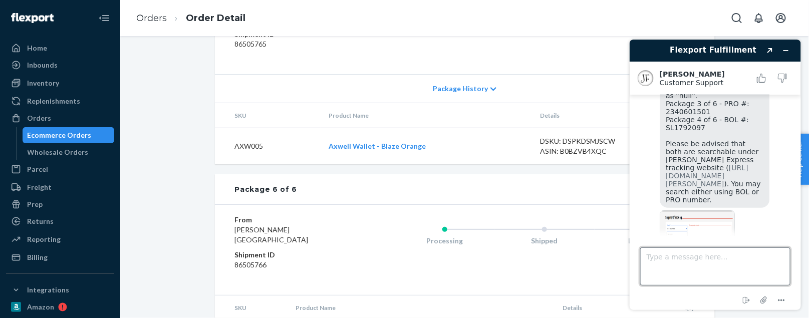
scroll to position [470, 0]
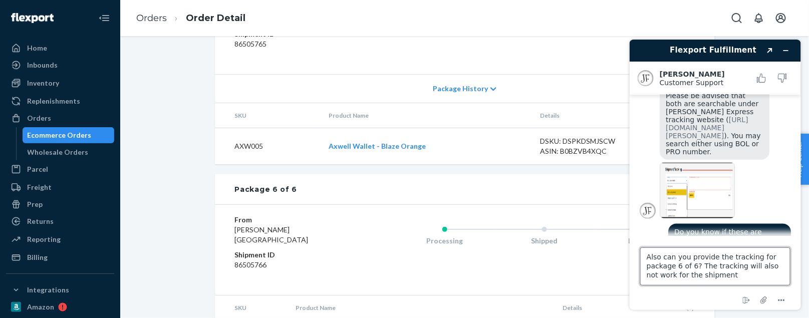
paste textarea "BOL#: SL1564735 Cargo ready on [DATE] Pickup reference number: 86505766 Deliver…"
type textarea "Also can you provide the tracking for package 6 of 6? The tracking will also no…"
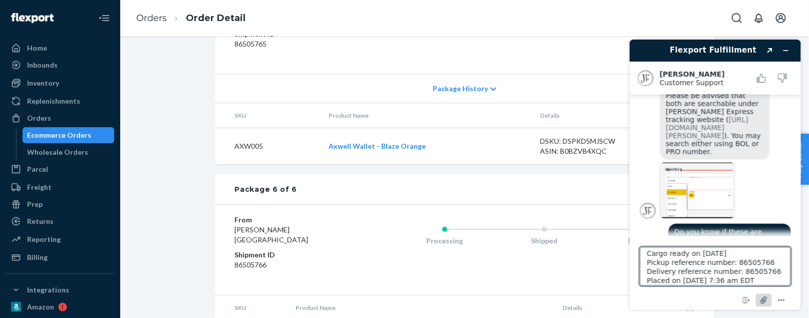
click at [763, 301] on icon "Attach file" at bounding box center [764, 300] width 8 height 8
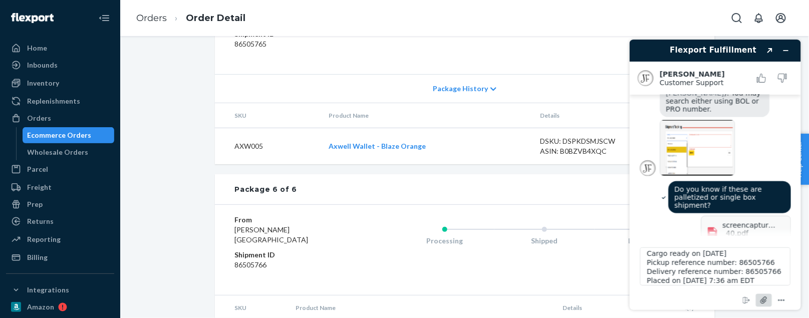
scroll to position [508, 0]
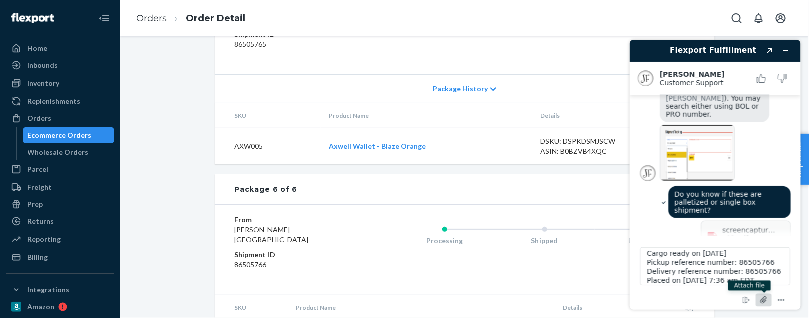
click at [764, 296] on icon "Attach file" at bounding box center [764, 300] width 8 height 8
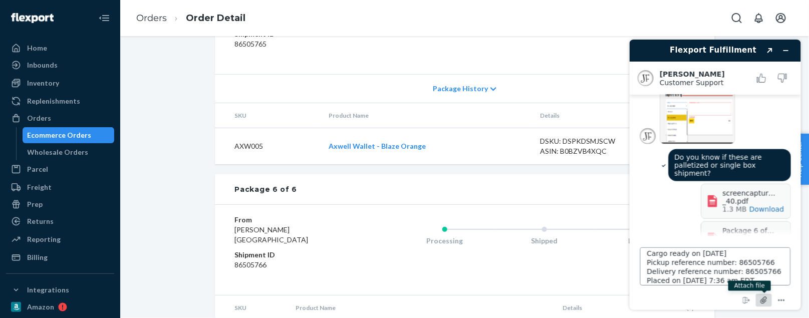
scroll to position [54, 0]
click at [772, 280] on textarea "Also can you provide the tracking for package 6 of 6? The tracking will also no…" at bounding box center [715, 266] width 150 height 38
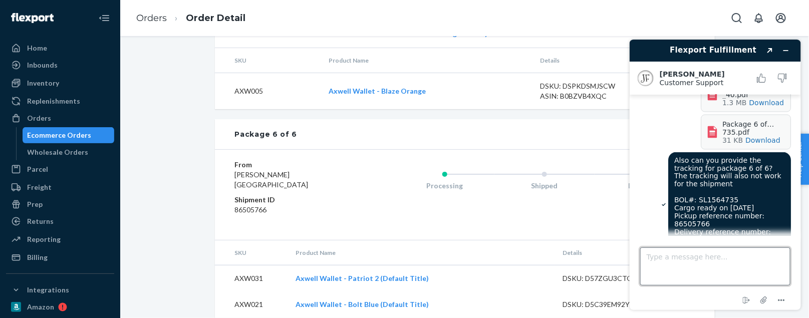
scroll to position [710, 0]
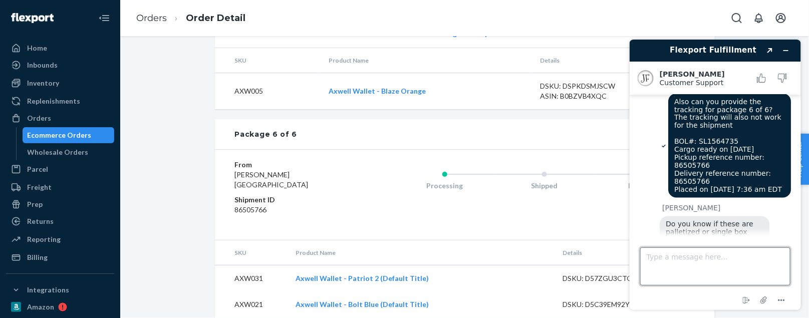
click at [677, 261] on textarea "Type a message here..." at bounding box center [715, 266] width 150 height 38
type textarea "Ok thank you!"
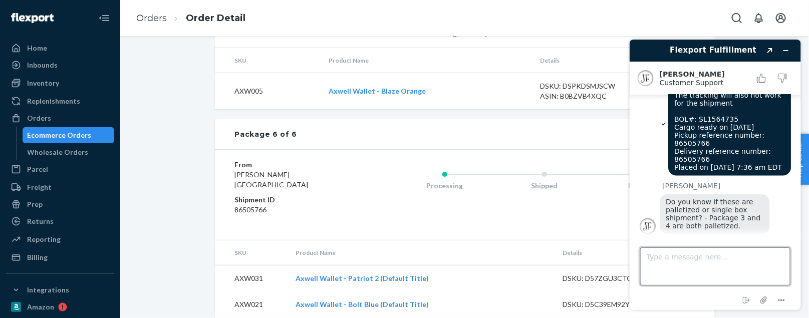
scroll to position [732, 0]
type textarea "Can you get tracking for package 6 of 6 for me?"
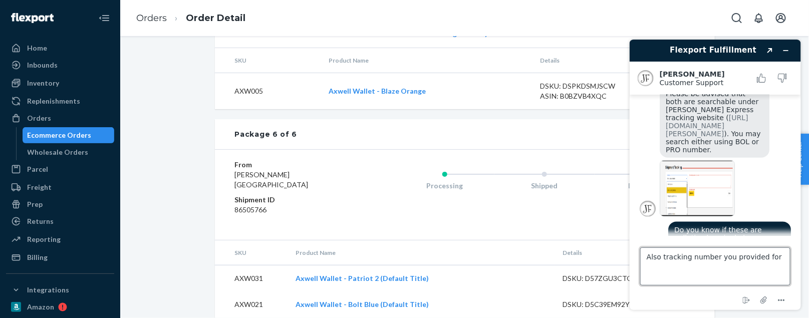
scroll to position [360, 0]
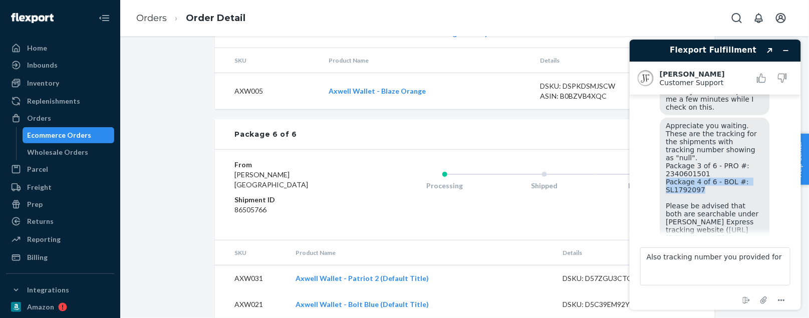
drag, startPoint x: 708, startPoint y: 172, endPoint x: 662, endPoint y: 167, distance: 45.4
click at [662, 167] on div "Appreciate you waiting. These are the tracking for the shipments with tracking …" at bounding box center [714, 193] width 110 height 152
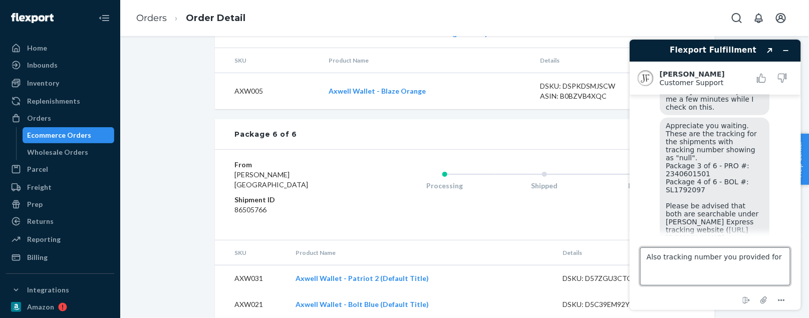
click at [782, 260] on textarea "Also tracking number you provided for" at bounding box center [715, 266] width 150 height 38
paste textarea "Package 4 of 6 - BOL #: SL1792097"
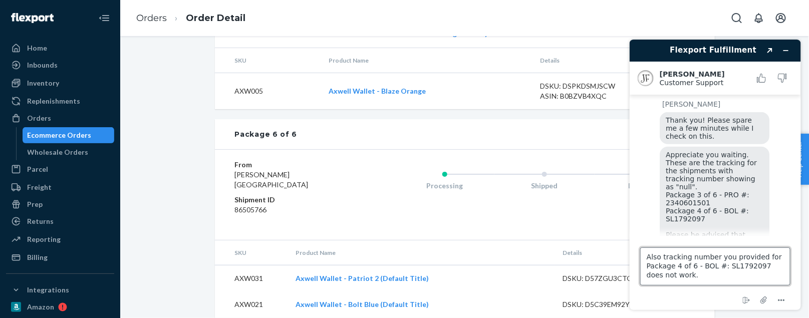
scroll to position [330, 0]
drag, startPoint x: 762, startPoint y: 264, endPoint x: 726, endPoint y: 265, distance: 35.6
click at [726, 265] on textarea "Also tracking number you provided for Package 4 of 6 - BOL #: SL1792097 does no…" at bounding box center [715, 266] width 150 height 38
type textarea "Also tracking number you provided for Package 4 of 6 - BOL #: SL1792097 does no…"
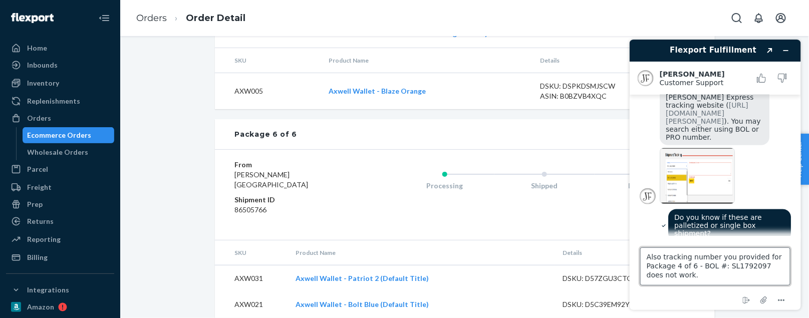
scroll to position [903, 0]
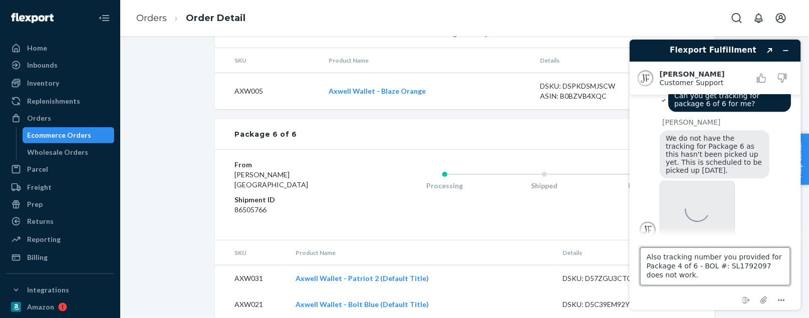
click at [669, 269] on textarea "Also tracking number you provided for Package 4 of 6 - BOL #: SL1792097 does no…" at bounding box center [715, 266] width 150 height 38
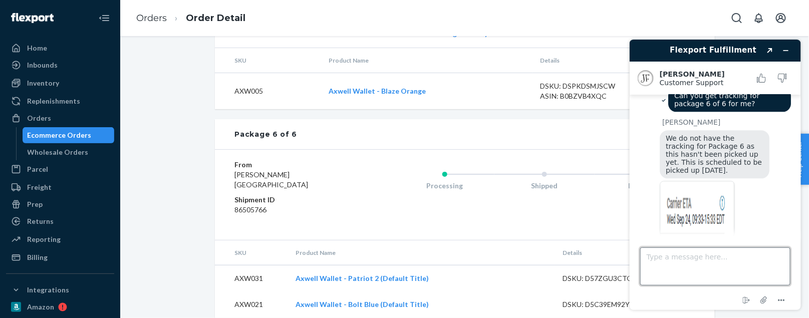
scroll to position [926, 0]
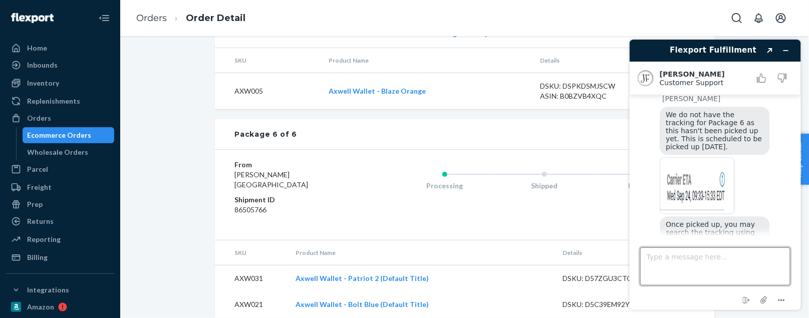
click at [679, 263] on textarea "Type a message here..." at bounding box center [715, 266] width 150 height 38
type textarea "Ok thank you!"
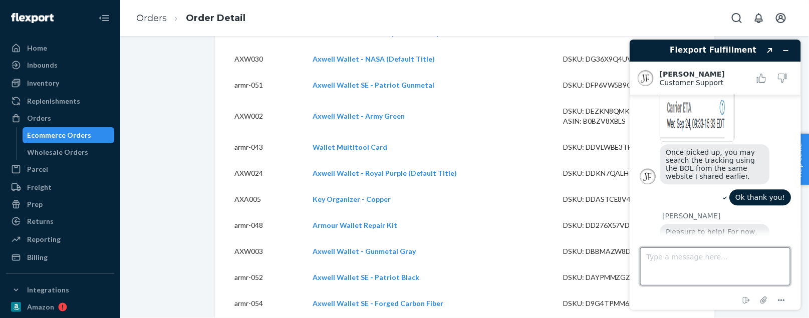
scroll to position [3690, 0]
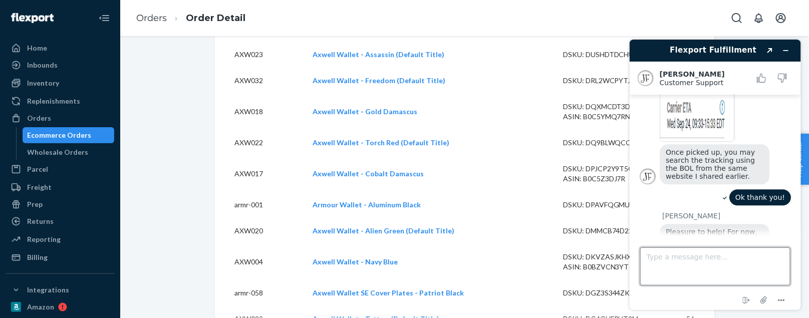
click at [669, 259] on textarea "Type a message here..." at bounding box center [715, 266] width 150 height 38
type textarea "No thats it thanks [PERSON_NAME]"
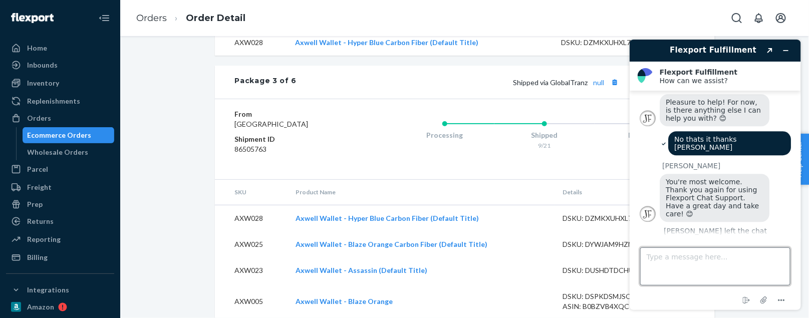
scroll to position [2679, 0]
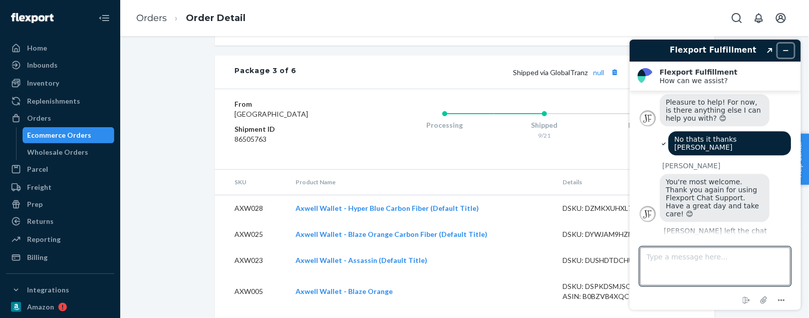
click at [786, 51] on icon "Minimize widget" at bounding box center [785, 50] width 7 height 7
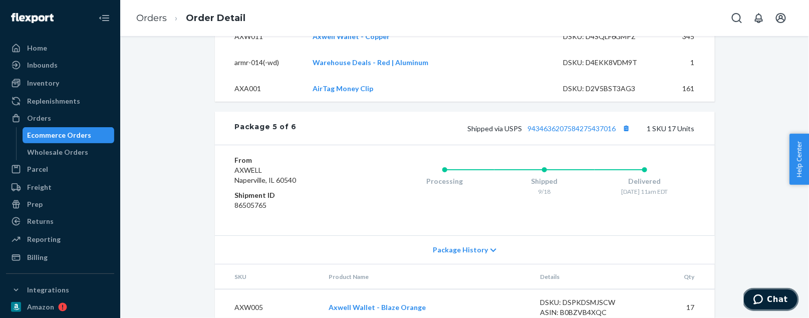
scroll to position [4412, 0]
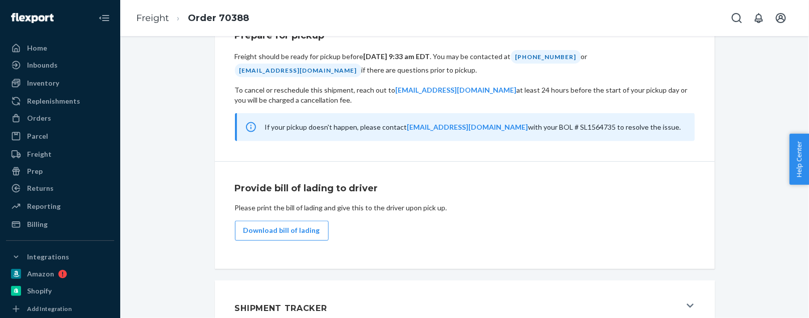
scroll to position [571, 0]
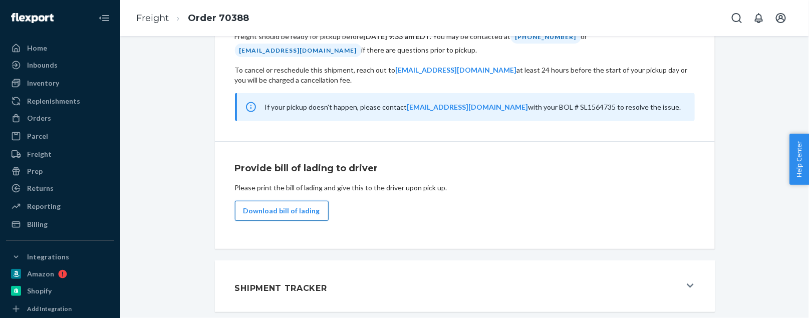
click at [264, 216] on button "Download bill of lading" at bounding box center [282, 211] width 94 height 20
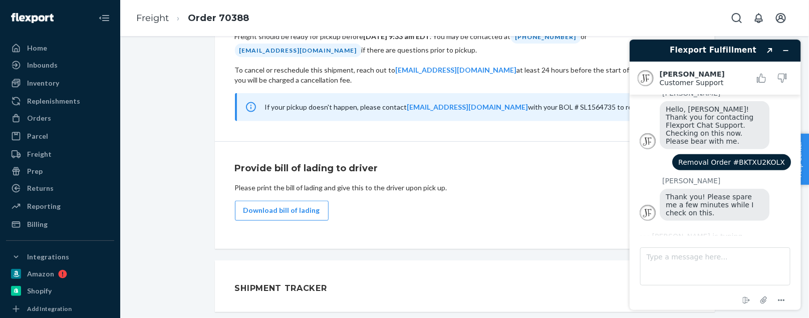
scroll to position [0, 0]
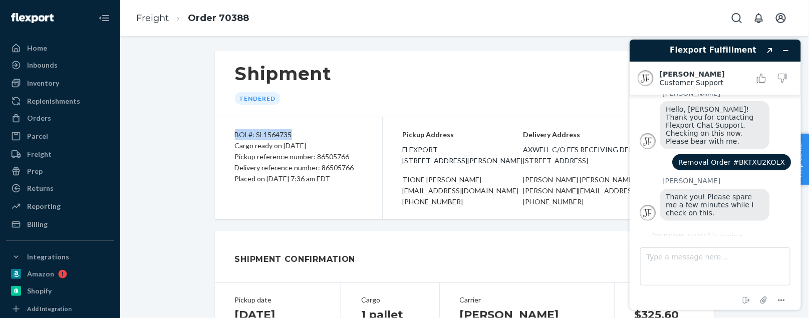
drag, startPoint x: 300, startPoint y: 131, endPoint x: 213, endPoint y: 133, distance: 87.2
copy div "BOL#: SL1564735"
drag, startPoint x: 317, startPoint y: 155, endPoint x: 364, endPoint y: 155, distance: 47.1
click at [364, 155] on div "BOL#: SL1564735 Cargo ready on 09/24/2025 Pickup reference number: 86505766 Del…" at bounding box center [299, 168] width 168 height 102
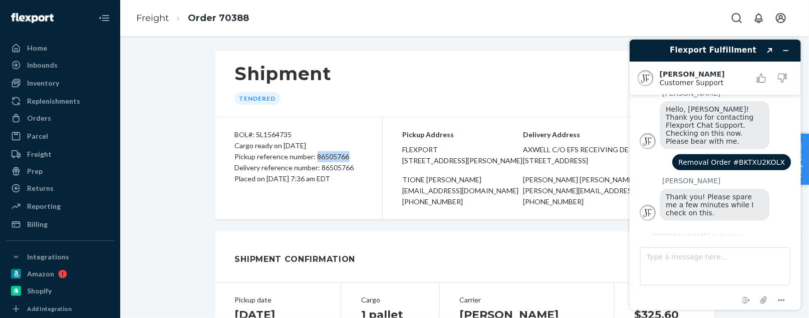
copy div "86505766"
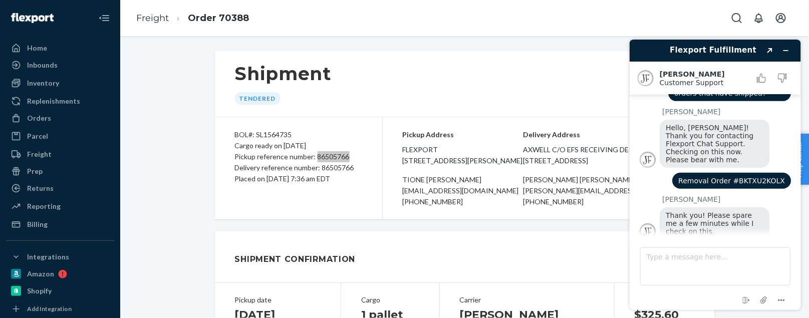
scroll to position [257, 0]
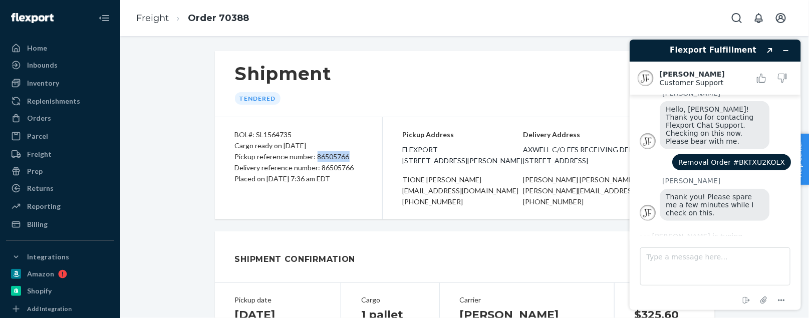
click at [293, 136] on div "BOL#: SL1564735" at bounding box center [298, 134] width 127 height 11
copy div "BOL#: SL1564735"
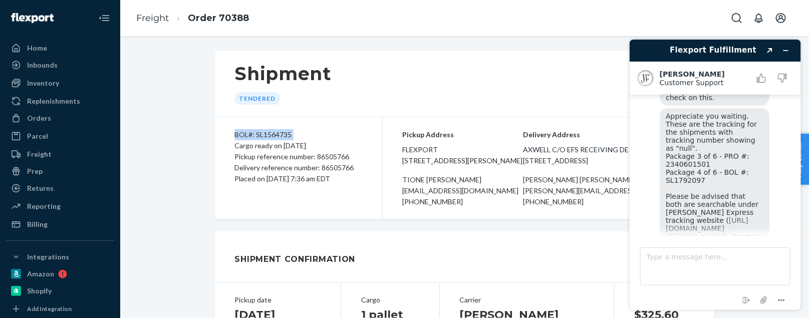
scroll to position [373, 0]
click at [712, 214] on link "[URL][DOMAIN_NAME][PERSON_NAME]" at bounding box center [706, 226] width 83 height 24
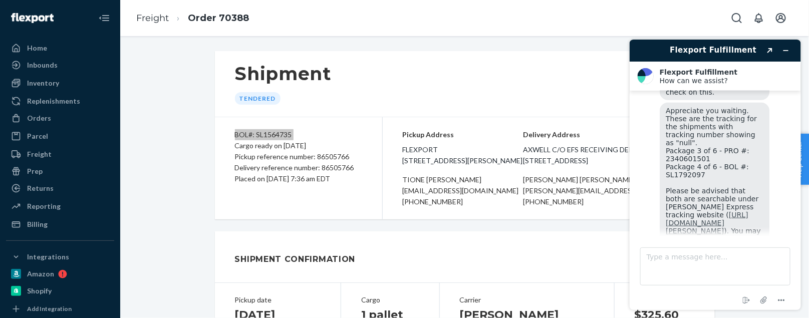
scroll to position [1127, 0]
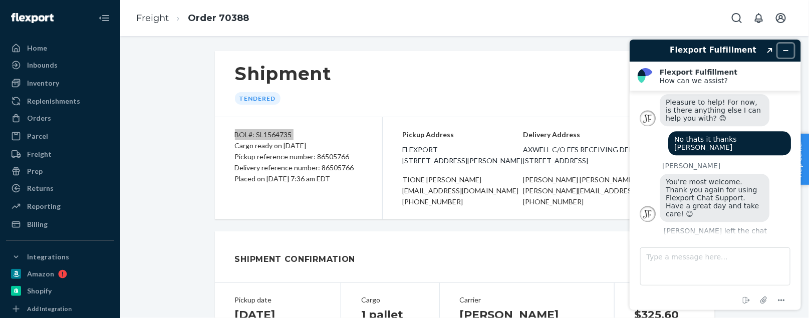
click at [783, 47] on icon "Minimize widget" at bounding box center [785, 50] width 7 height 7
